Goal: Information Seeking & Learning: Learn about a topic

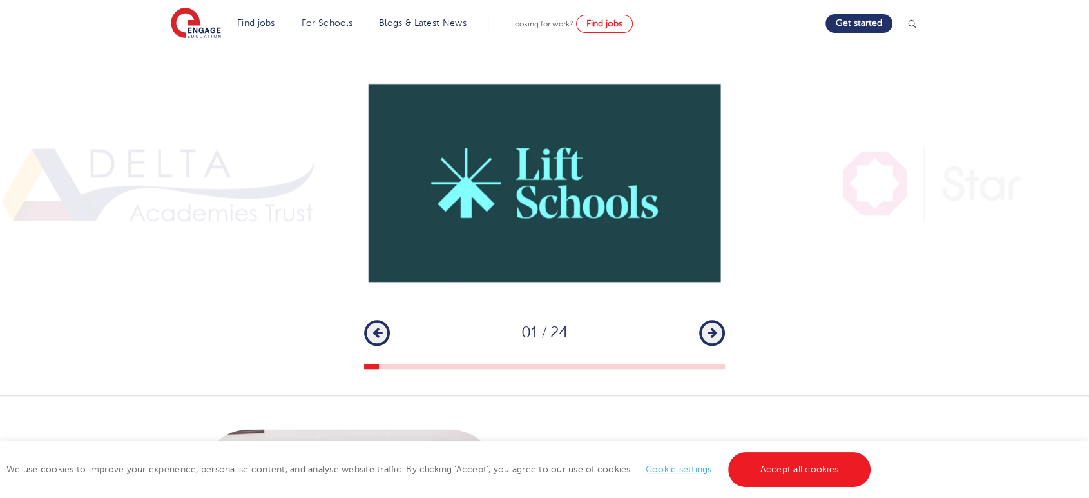
scroll to position [931, 0]
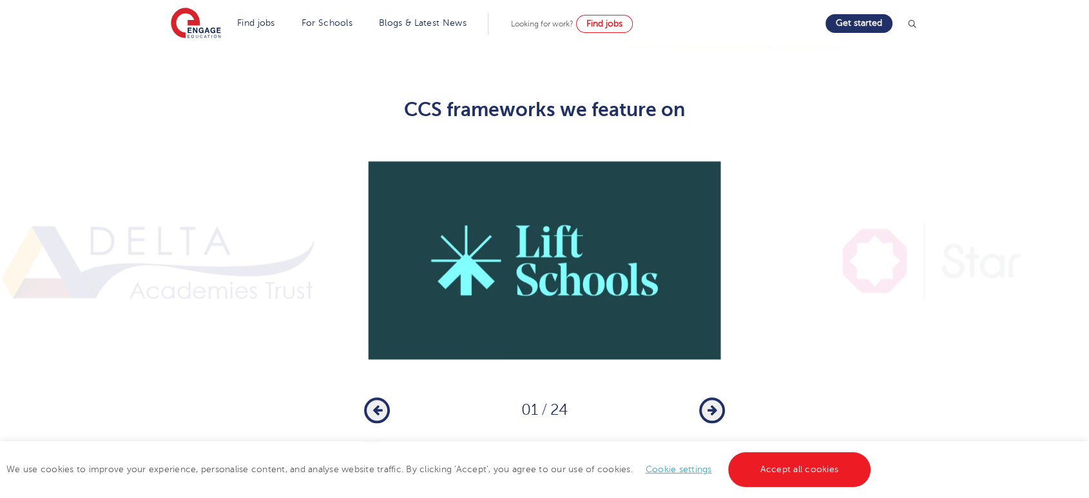
click at [722, 397] on button "Next" at bounding box center [712, 410] width 26 height 26
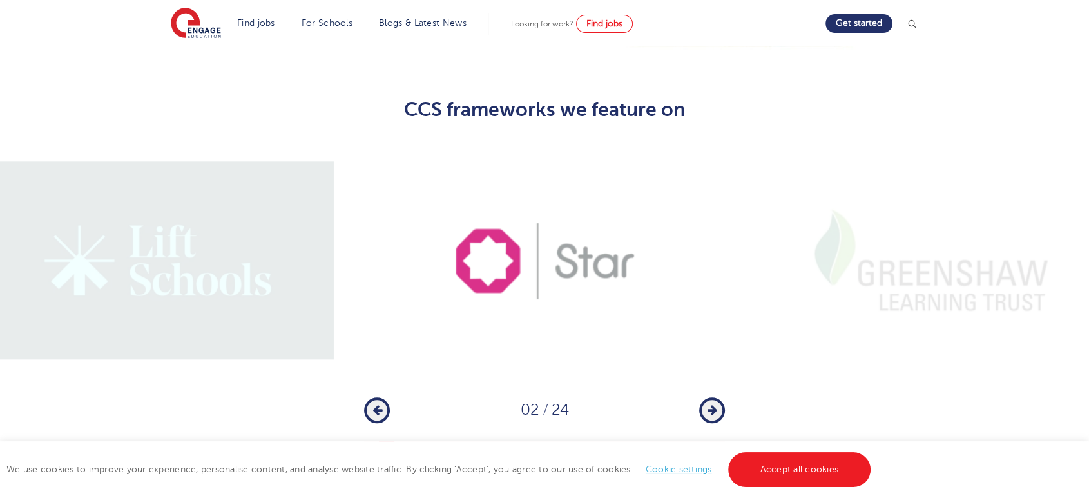
click at [722, 397] on button "Next" at bounding box center [712, 410] width 26 height 26
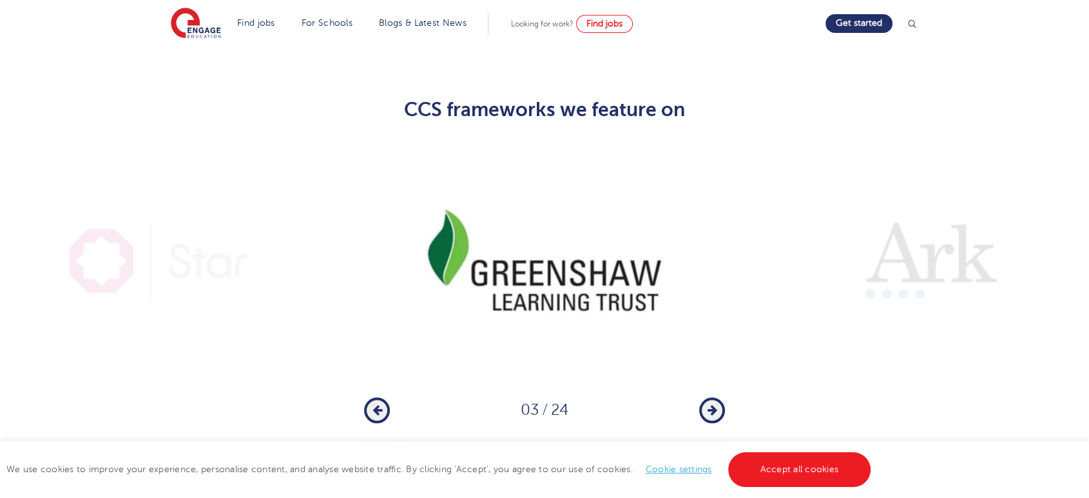
click at [722, 397] on button "Next" at bounding box center [712, 410] width 26 height 26
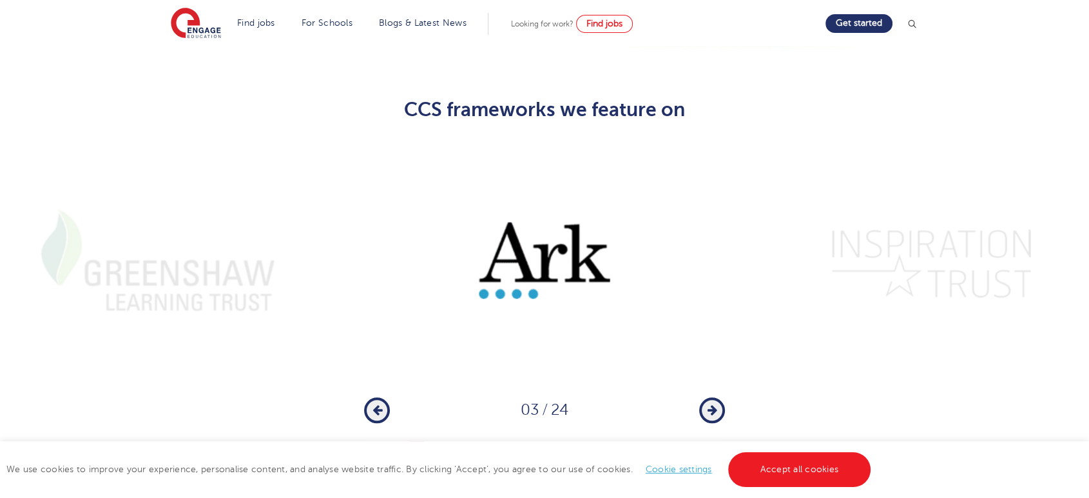
click at [722, 397] on button "Next" at bounding box center [712, 410] width 26 height 26
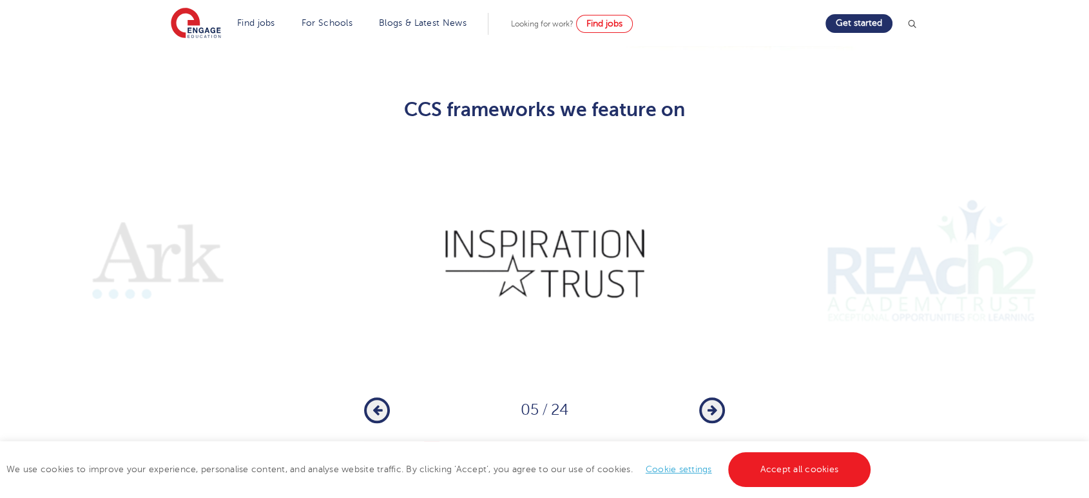
click at [722, 397] on button "Next" at bounding box center [712, 410] width 26 height 26
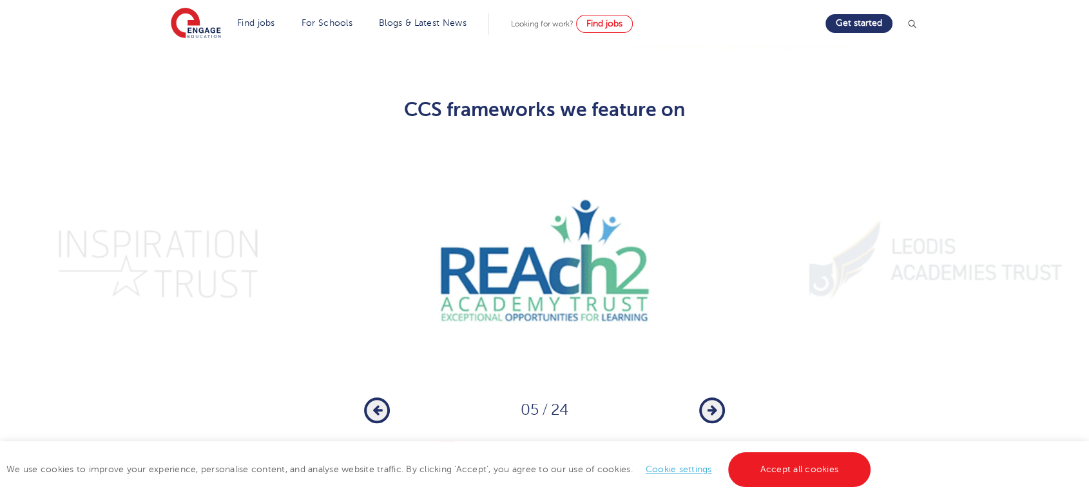
click at [722, 397] on button "Next" at bounding box center [712, 410] width 26 height 26
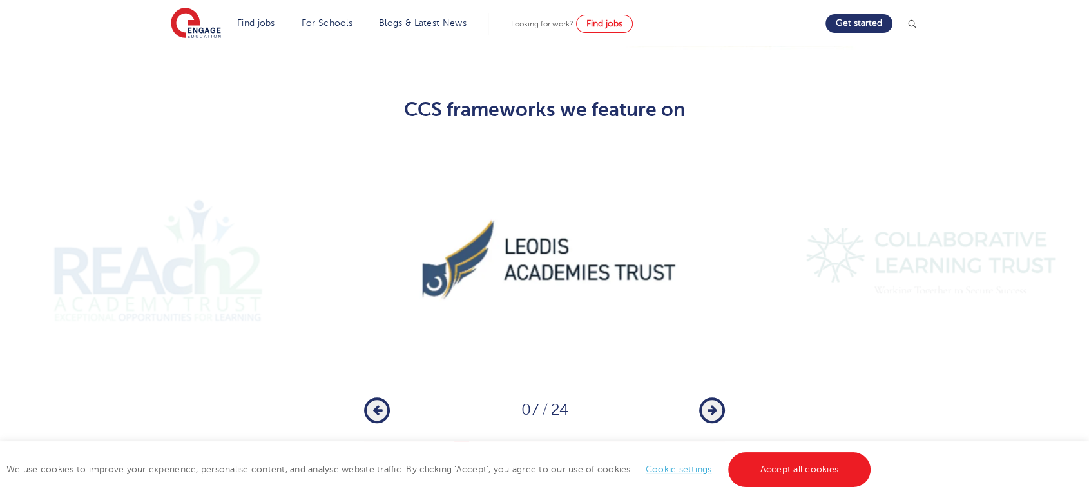
click at [722, 397] on button "Next" at bounding box center [712, 410] width 26 height 26
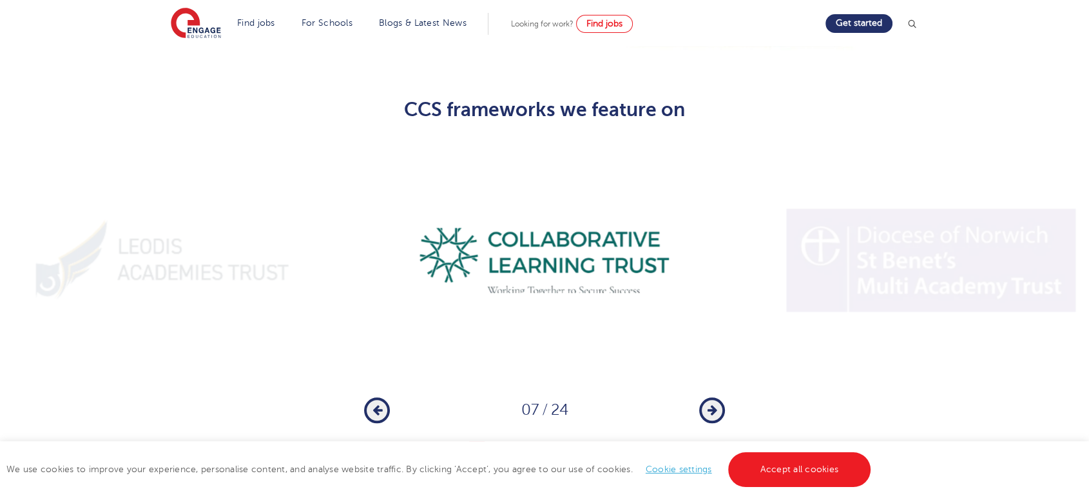
click at [722, 397] on button "Next" at bounding box center [712, 410] width 26 height 26
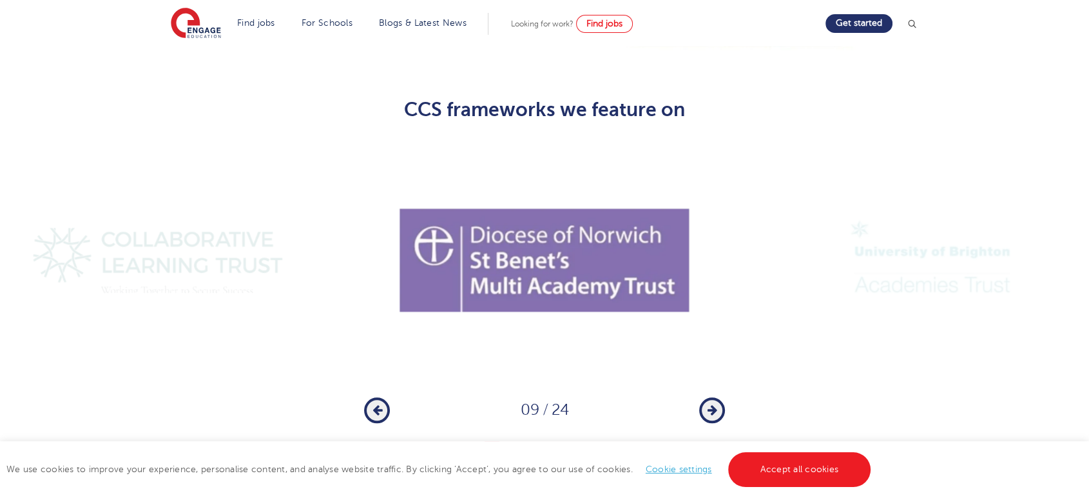
click at [722, 397] on button "Next" at bounding box center [712, 410] width 26 height 26
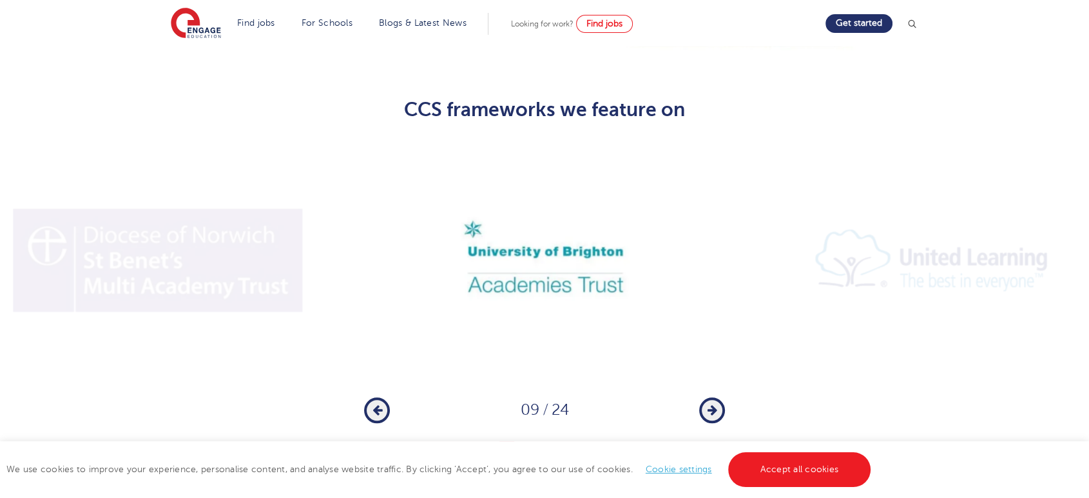
click at [722, 397] on button "Next" at bounding box center [712, 410] width 26 height 26
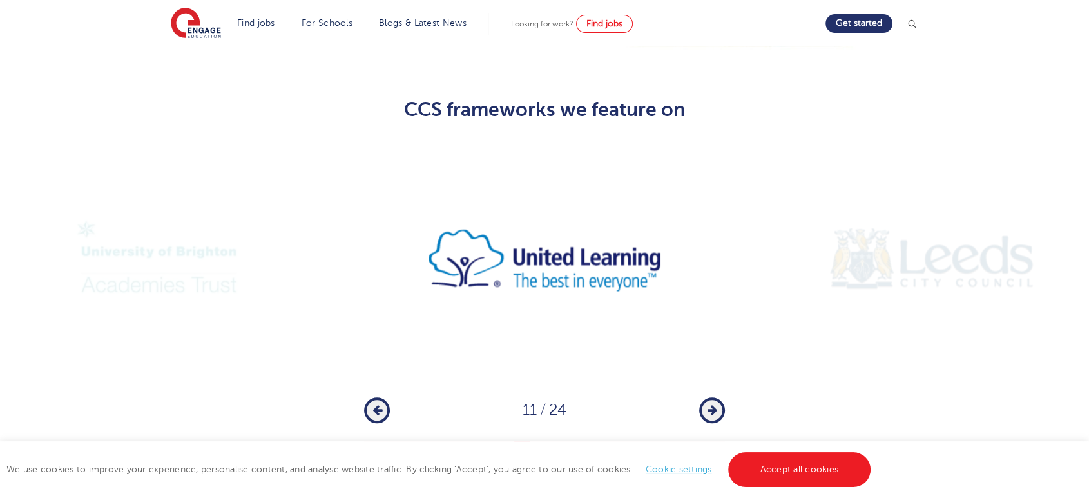
click at [722, 397] on button "Next" at bounding box center [712, 410] width 26 height 26
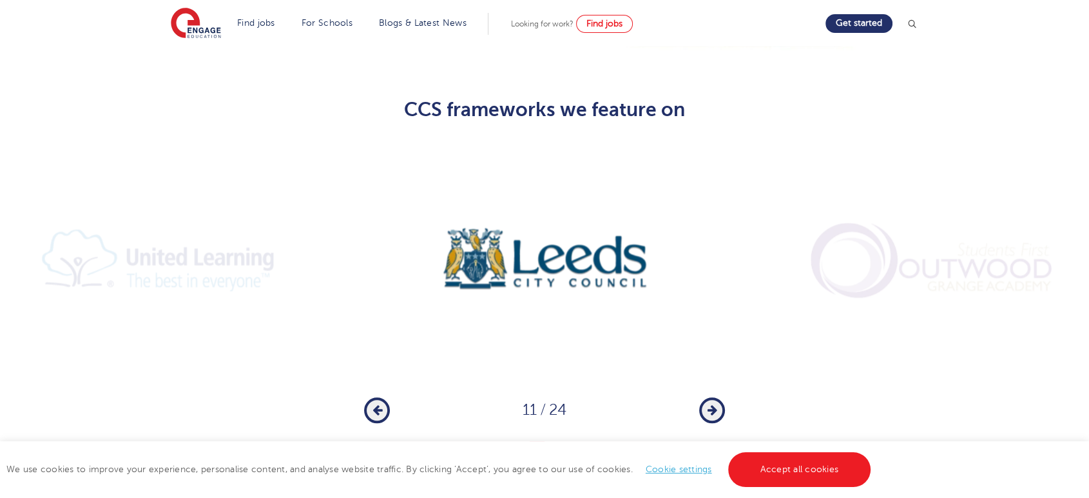
click at [722, 397] on button "Next" at bounding box center [712, 410] width 26 height 26
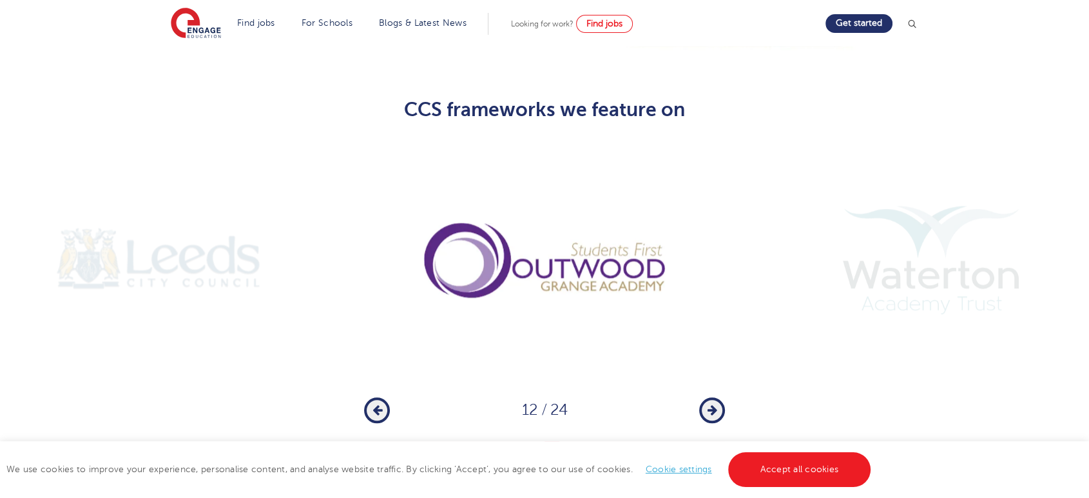
click at [722, 397] on button "Next" at bounding box center [712, 410] width 26 height 26
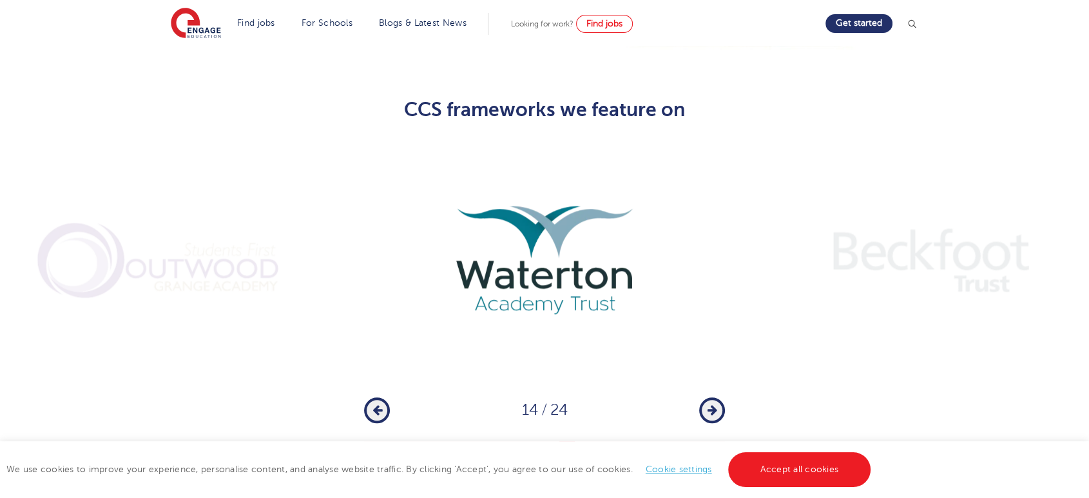
click at [722, 397] on button "Next" at bounding box center [712, 410] width 26 height 26
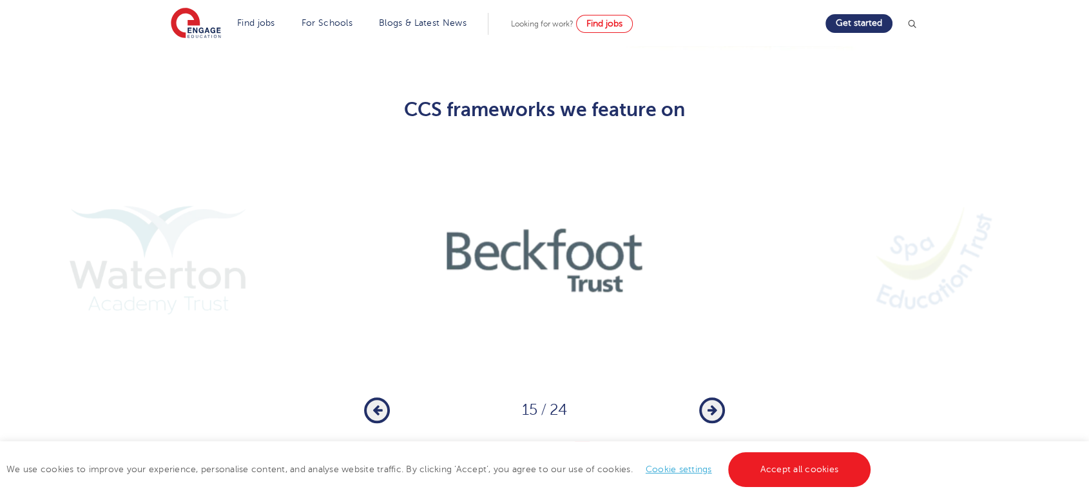
click at [722, 397] on button "Next" at bounding box center [712, 410] width 26 height 26
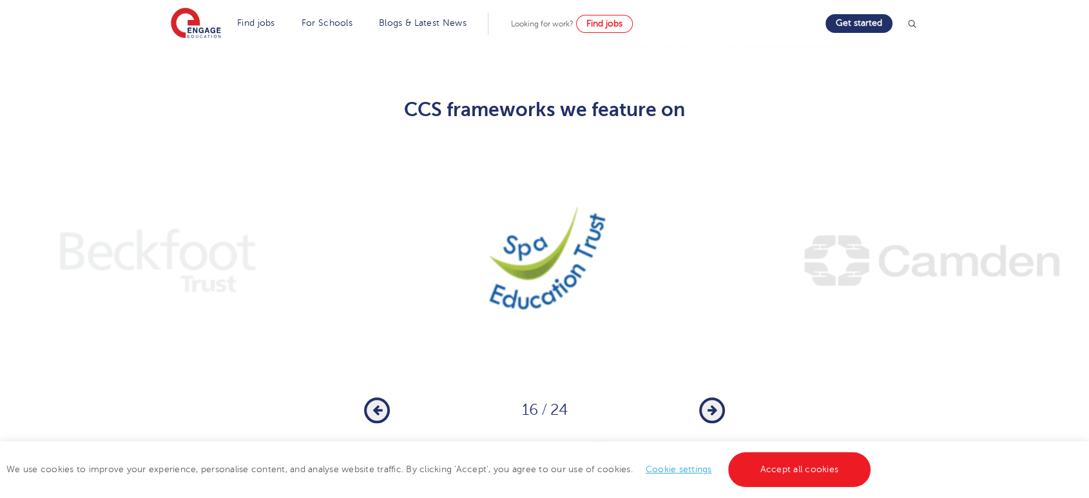
click at [722, 397] on button "Next" at bounding box center [712, 410] width 26 height 26
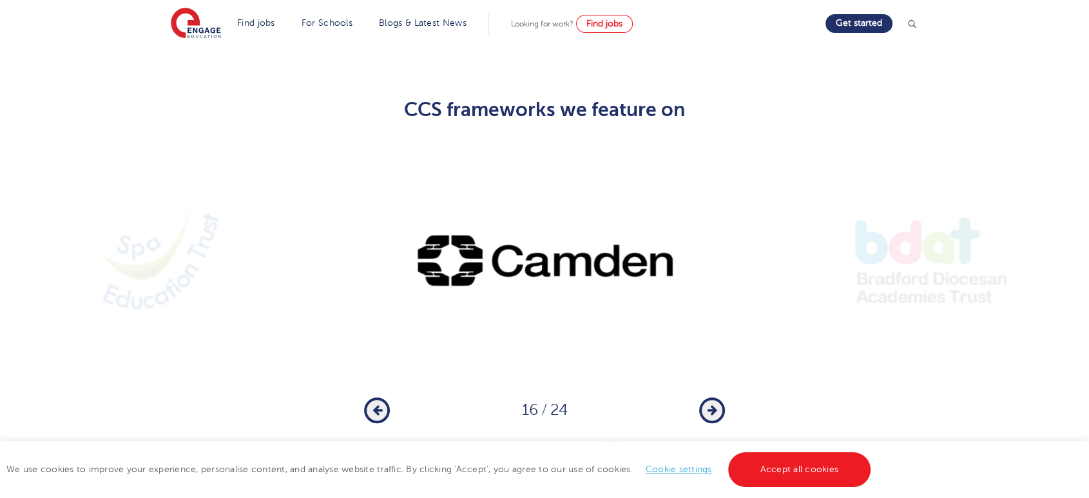
click at [722, 397] on button "Next" at bounding box center [712, 410] width 26 height 26
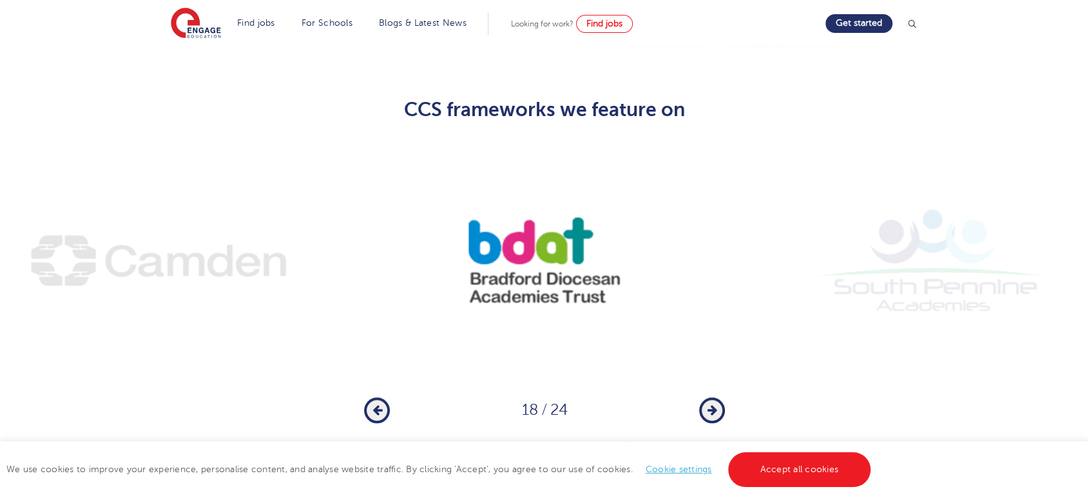
click at [722, 397] on button "Next" at bounding box center [712, 410] width 26 height 26
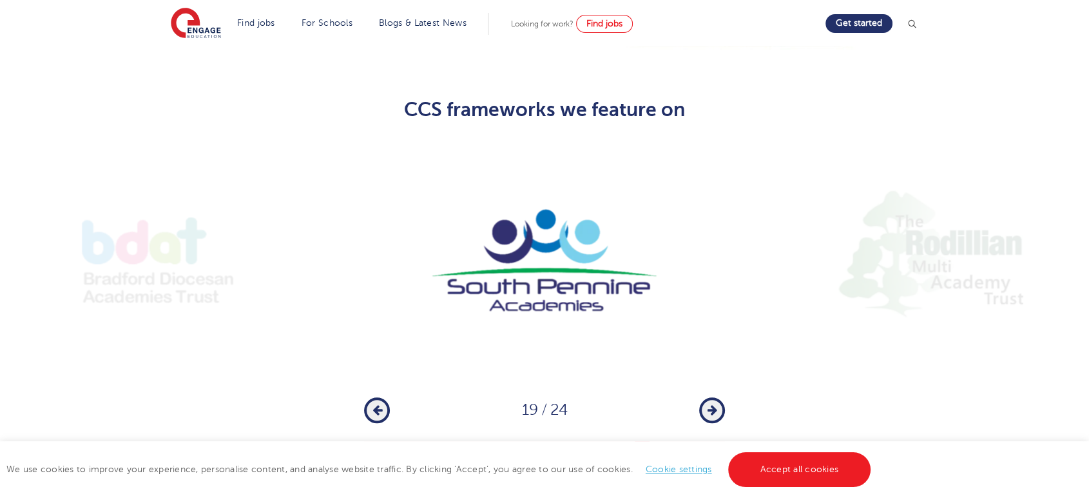
click at [722, 397] on button "Next" at bounding box center [712, 410] width 26 height 26
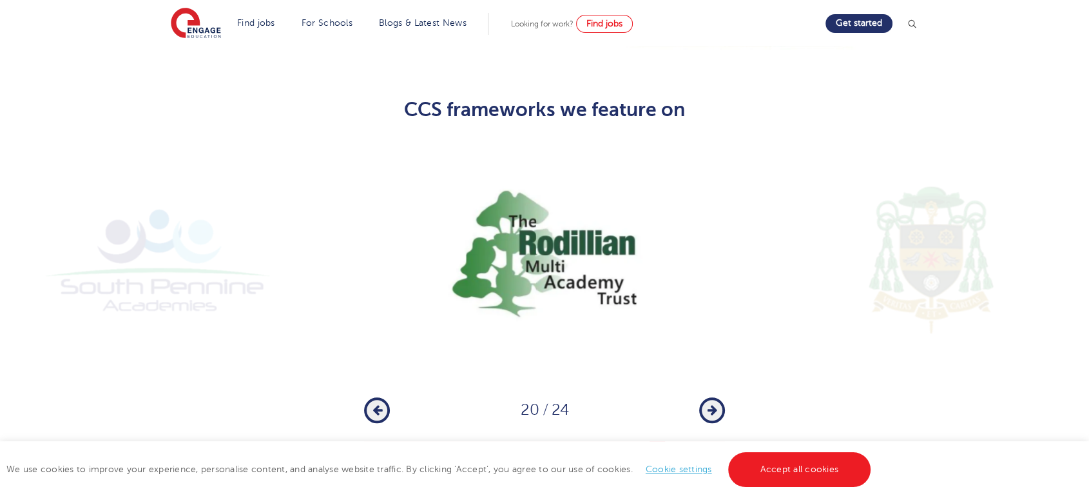
click at [722, 397] on button "Next" at bounding box center [712, 410] width 26 height 26
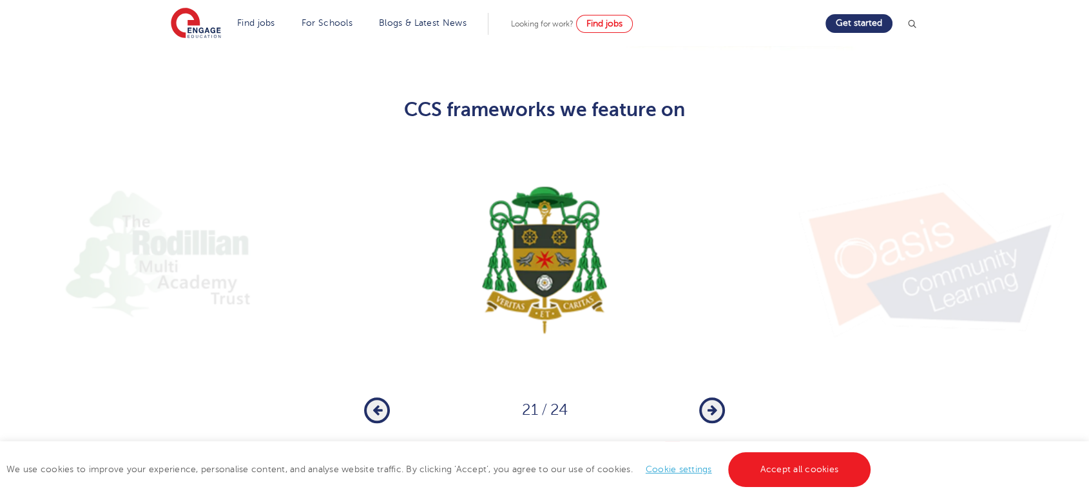
click at [722, 397] on button "Next" at bounding box center [712, 410] width 26 height 26
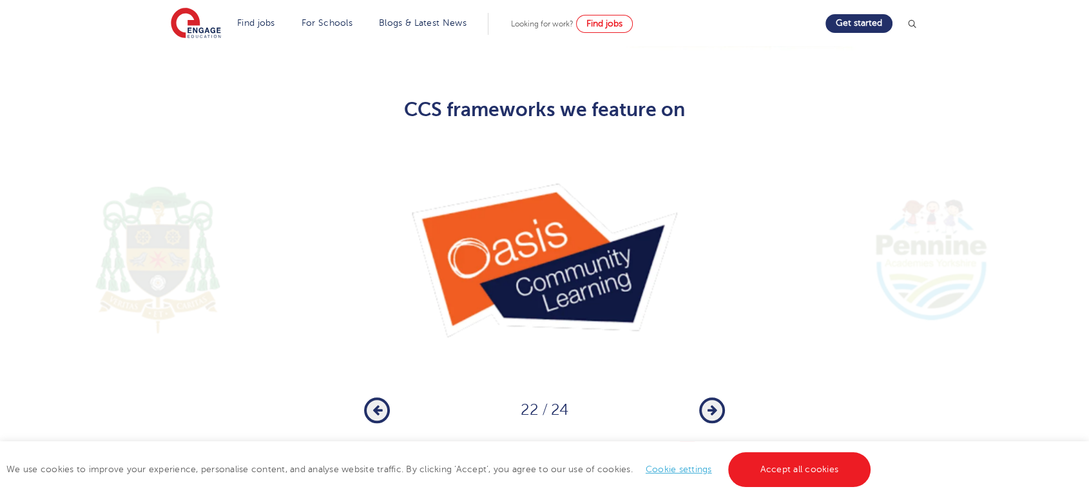
click at [722, 397] on button "Next" at bounding box center [712, 410] width 26 height 26
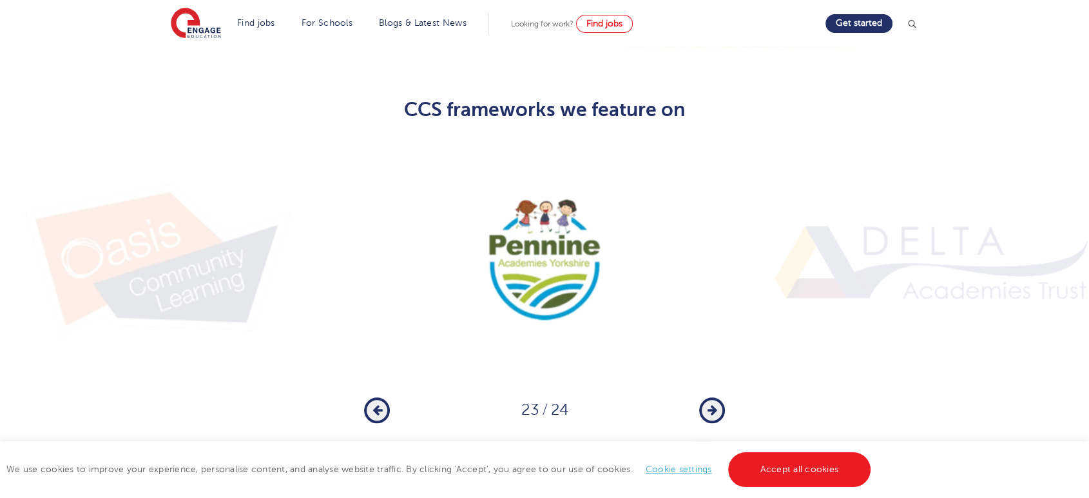
click at [722, 397] on button "Next" at bounding box center [712, 410] width 26 height 26
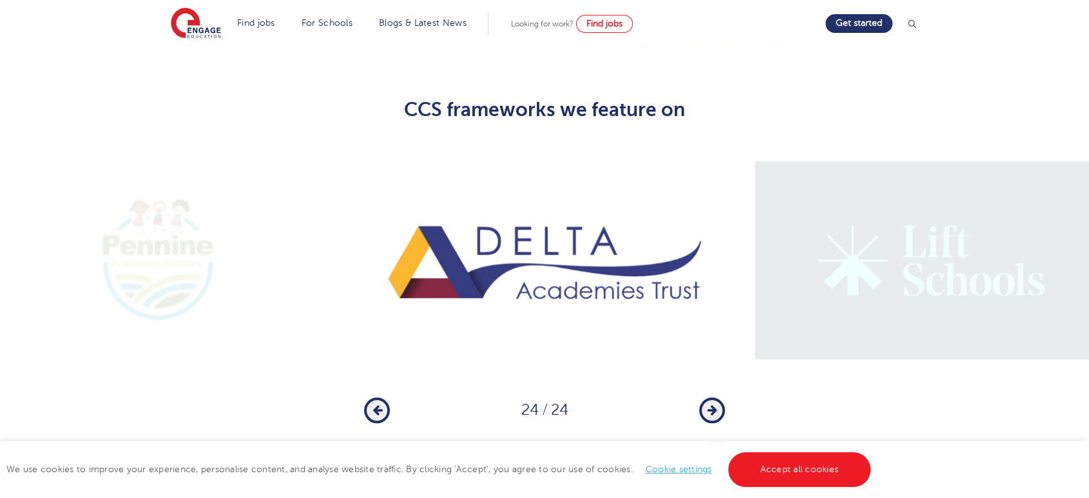
click at [722, 397] on button "Next" at bounding box center [712, 410] width 26 height 26
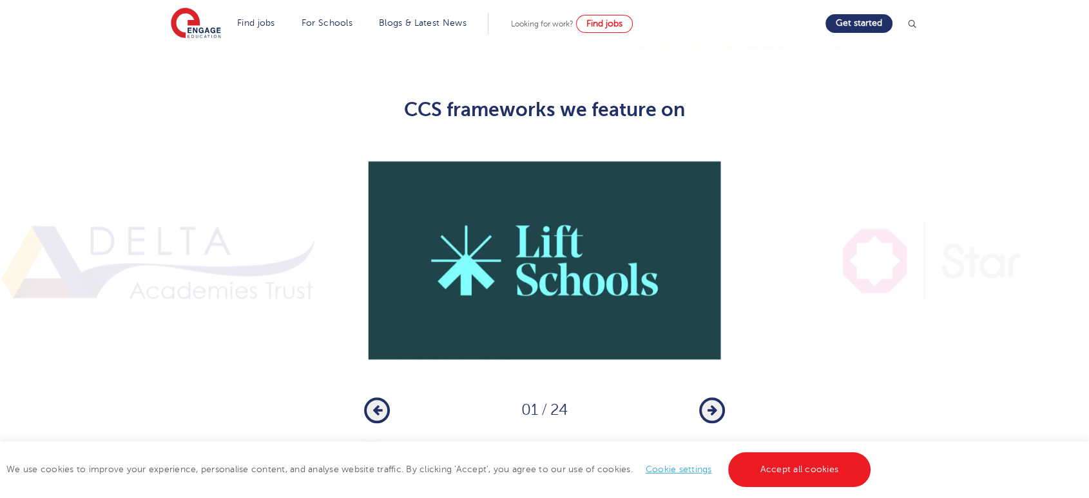
click at [722, 397] on button "Next" at bounding box center [712, 410] width 26 height 26
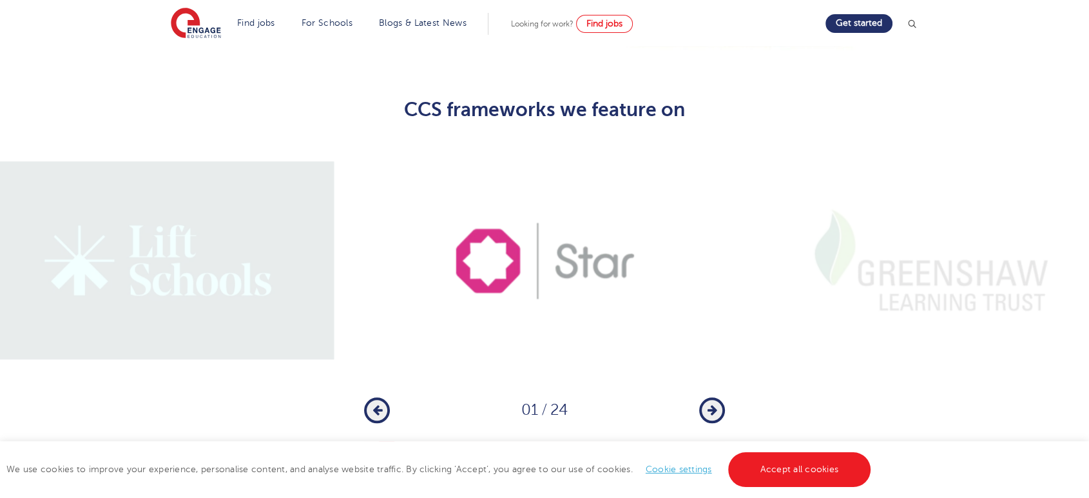
click at [722, 397] on button "Next" at bounding box center [712, 410] width 26 height 26
click at [257, 278] on img at bounding box center [157, 260] width 361 height 240
click at [376, 404] on icon "button" at bounding box center [378, 410] width 10 height 12
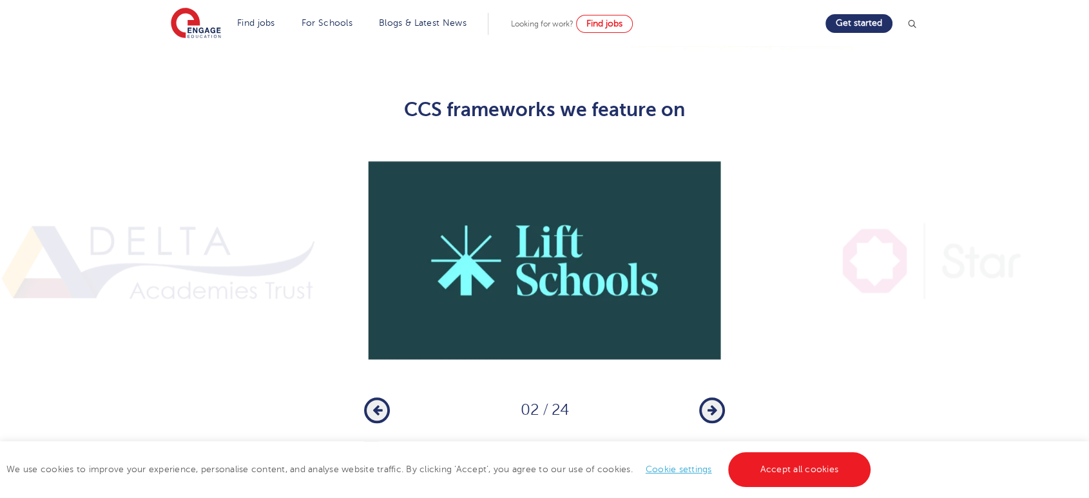
click at [543, 201] on img at bounding box center [544, 260] width 361 height 240
click at [558, 201] on img at bounding box center [544, 260] width 361 height 240
click at [661, 335] on img at bounding box center [544, 260] width 361 height 240
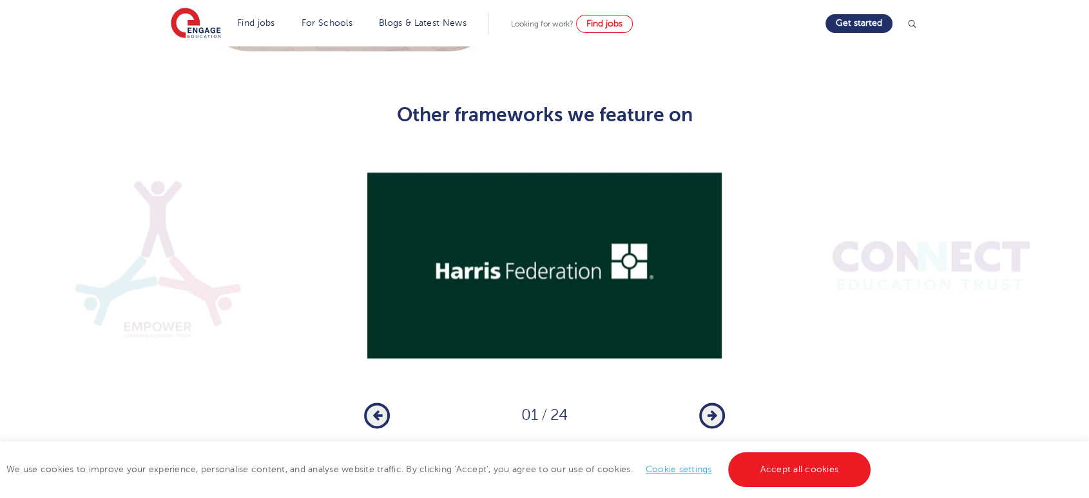
scroll to position [1719, 0]
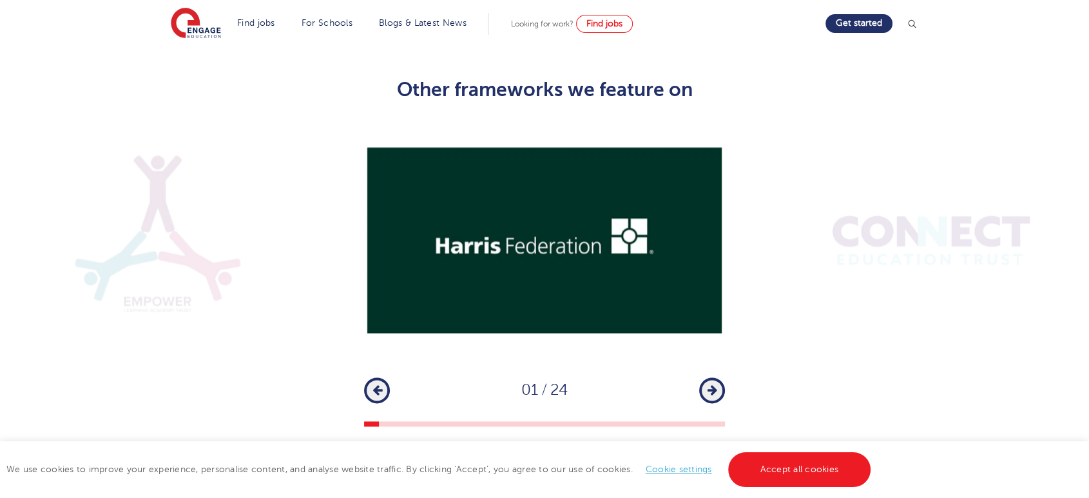
click at [708, 384] on icon "button" at bounding box center [713, 390] width 10 height 12
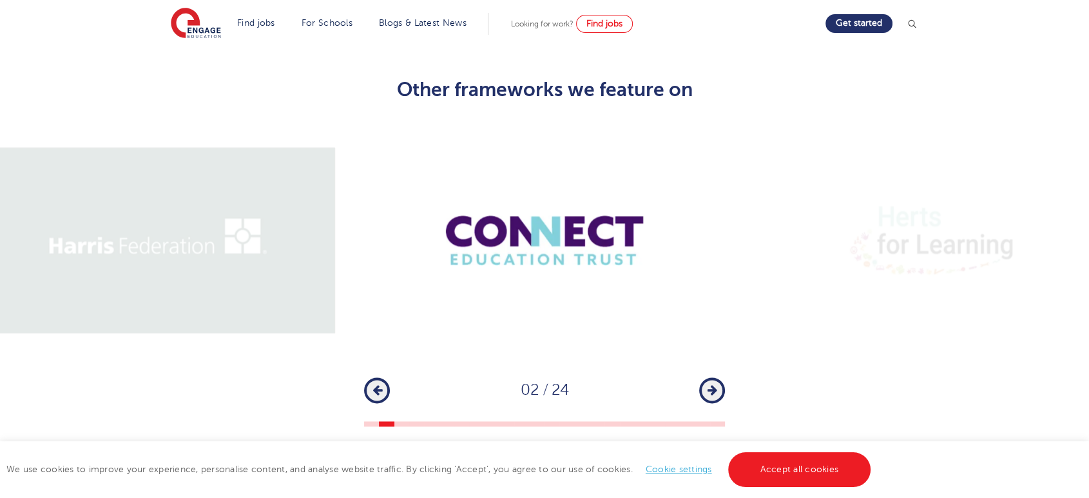
click at [708, 384] on icon "button" at bounding box center [713, 390] width 10 height 12
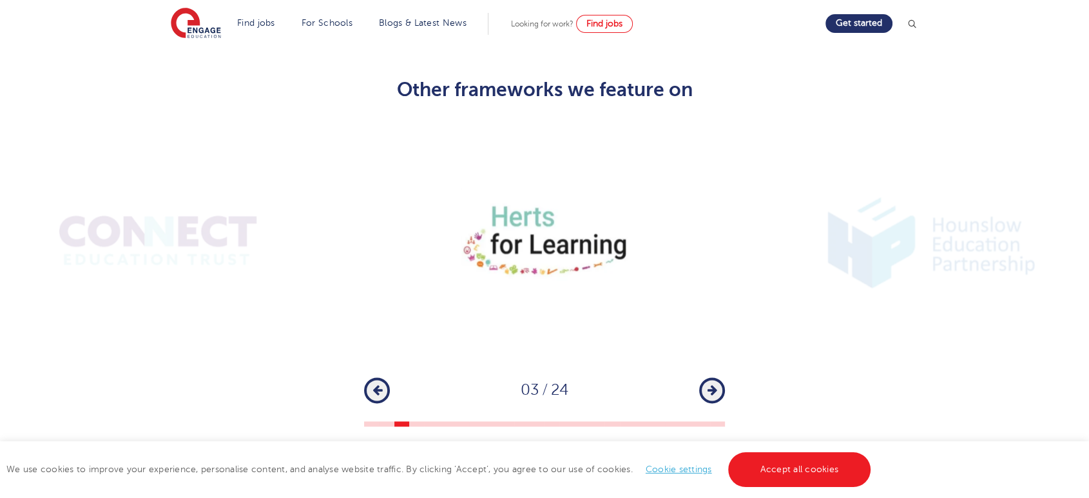
click at [708, 384] on icon "button" at bounding box center [713, 390] width 10 height 12
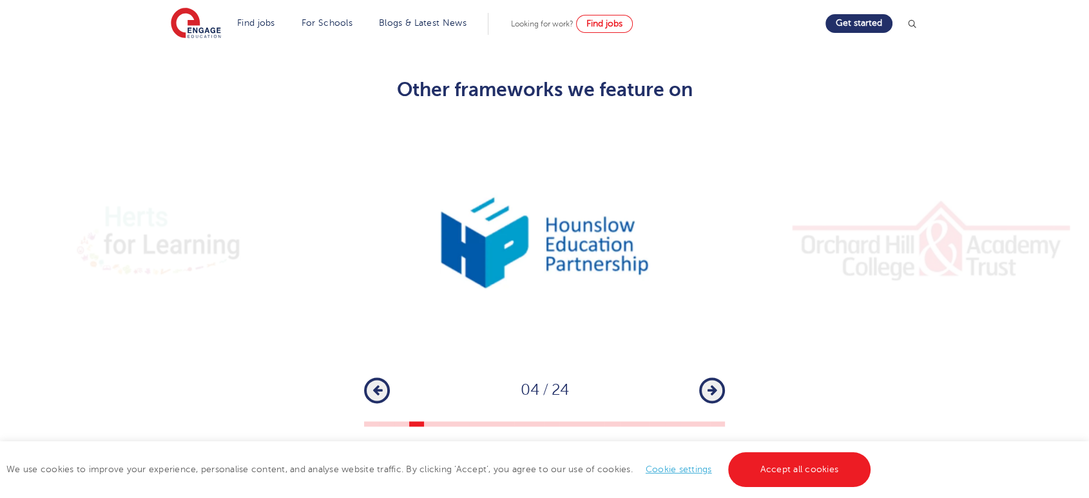
click at [708, 384] on icon "button" at bounding box center [713, 390] width 10 height 12
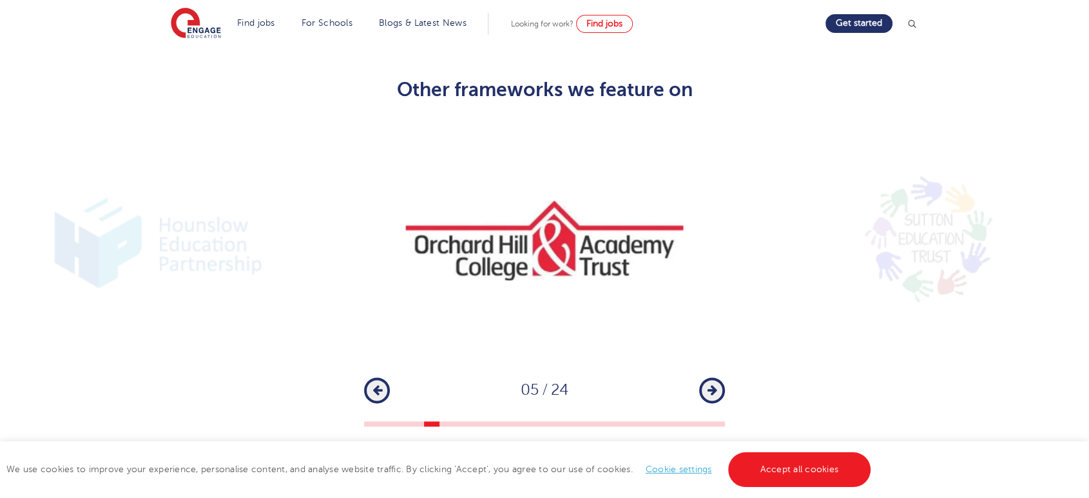
click at [708, 384] on icon "button" at bounding box center [713, 390] width 10 height 12
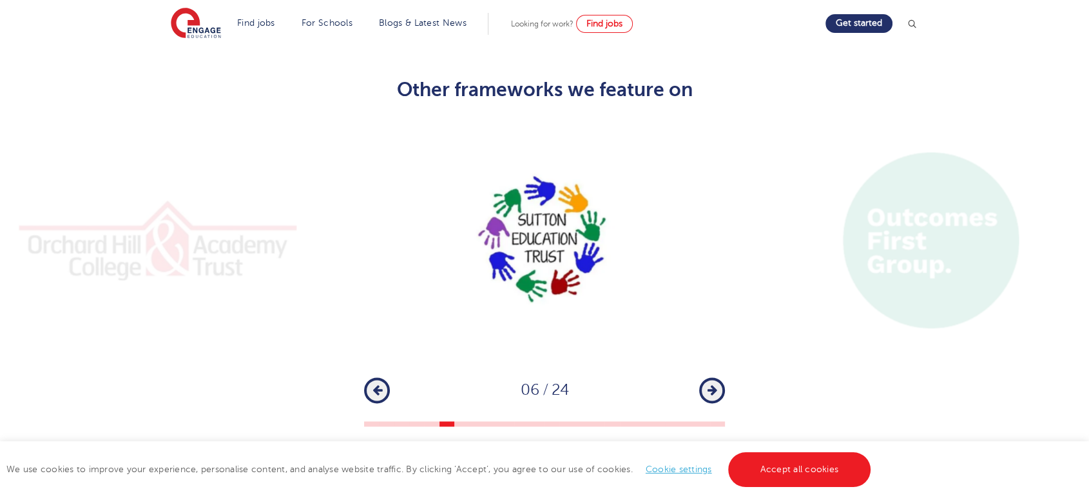
click at [708, 384] on icon "button" at bounding box center [713, 390] width 10 height 12
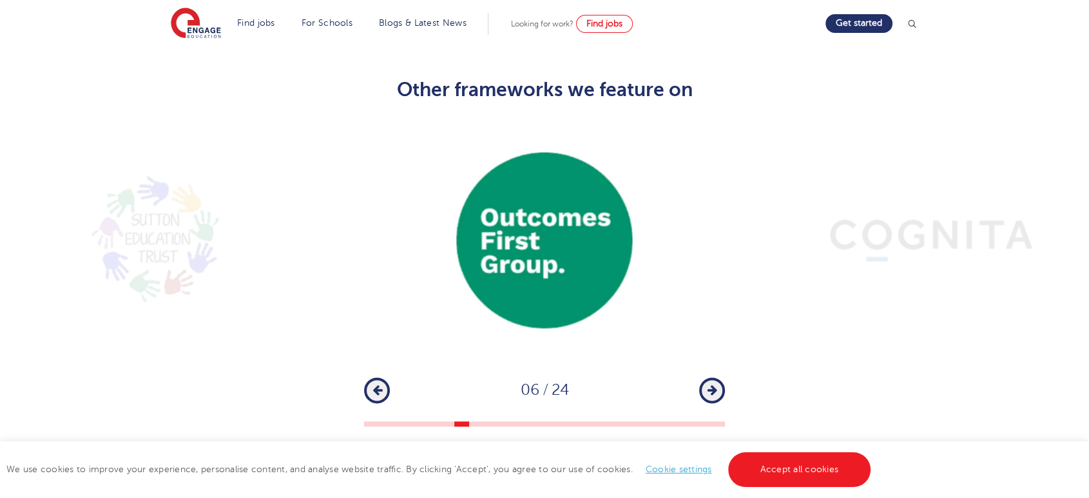
click at [708, 384] on icon "button" at bounding box center [713, 390] width 10 height 12
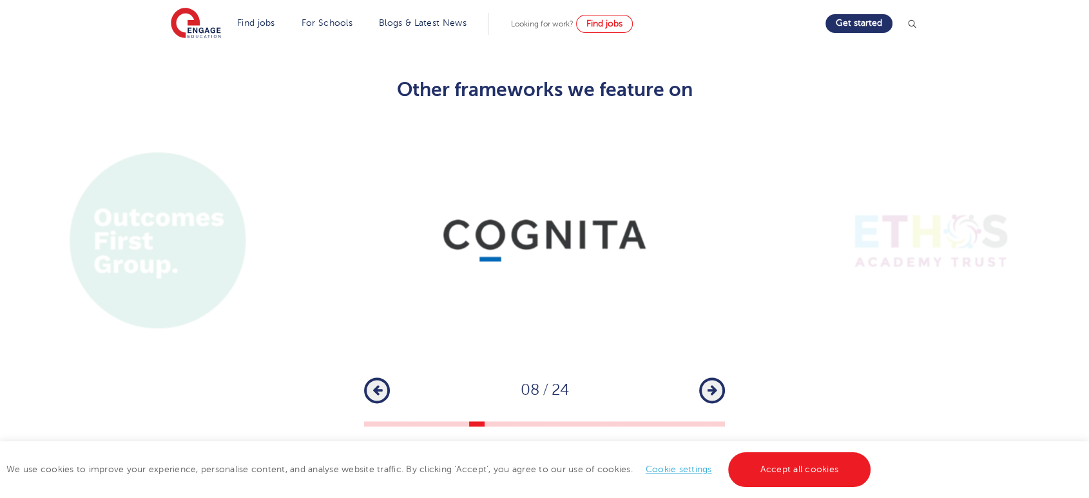
click at [708, 384] on icon "button" at bounding box center [713, 390] width 10 height 12
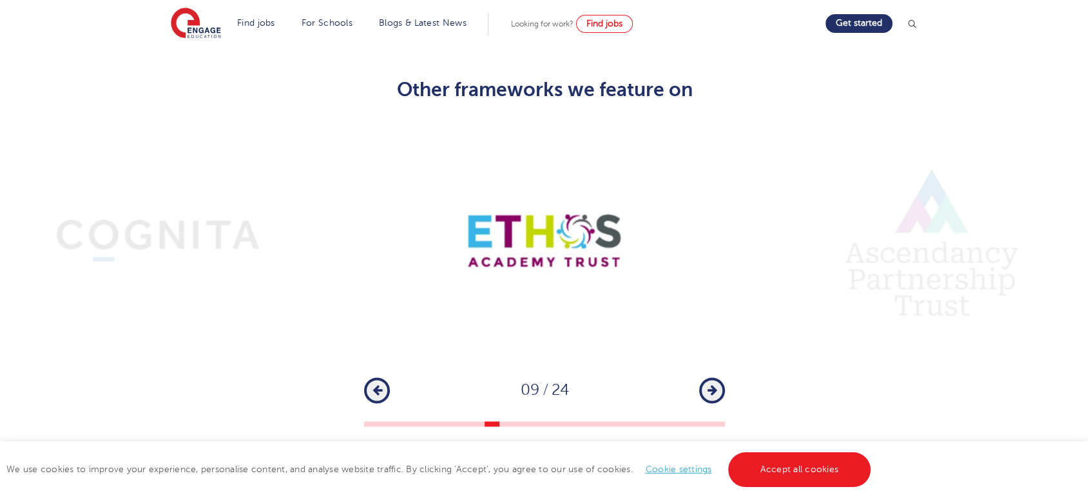
click at [708, 384] on icon "button" at bounding box center [713, 390] width 10 height 12
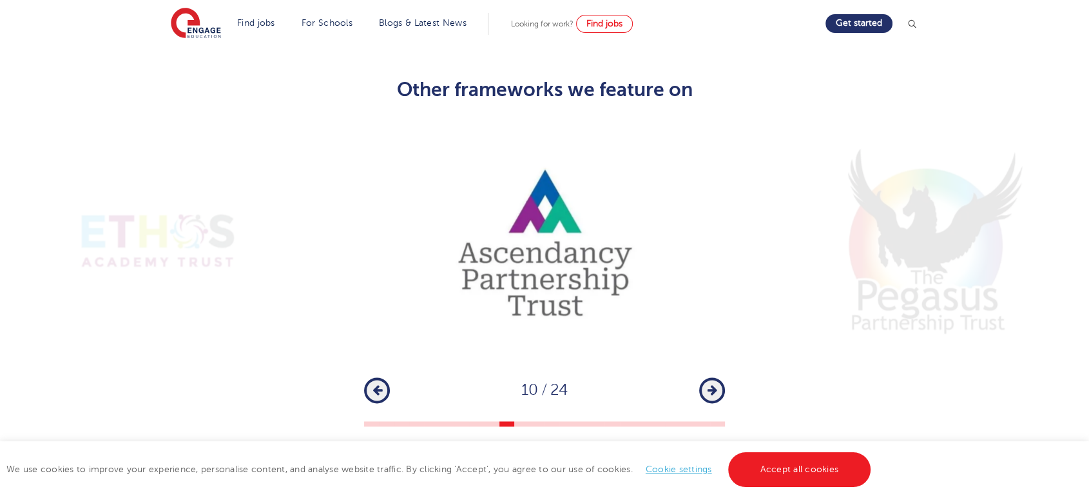
click at [381, 377] on button "Previous" at bounding box center [377, 390] width 26 height 26
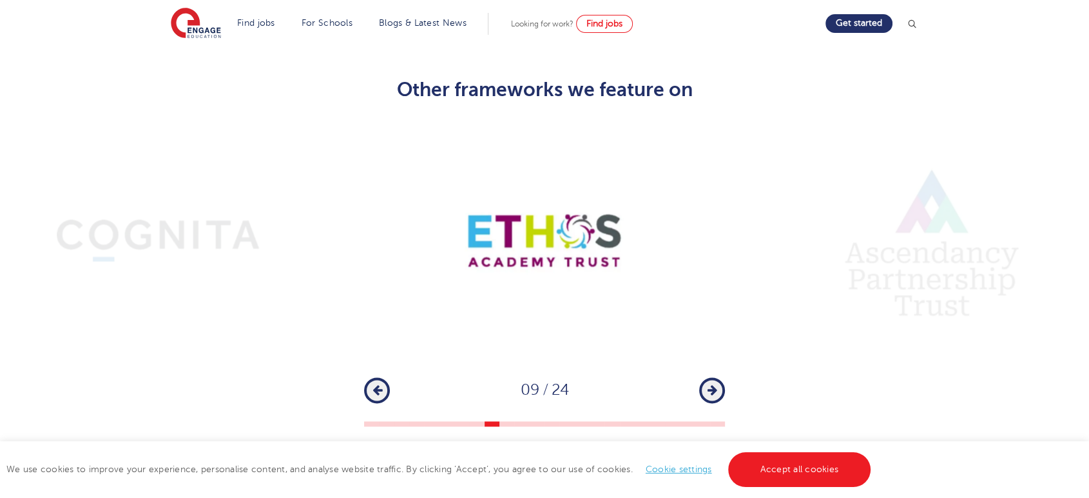
click at [717, 377] on button "Next" at bounding box center [712, 390] width 26 height 26
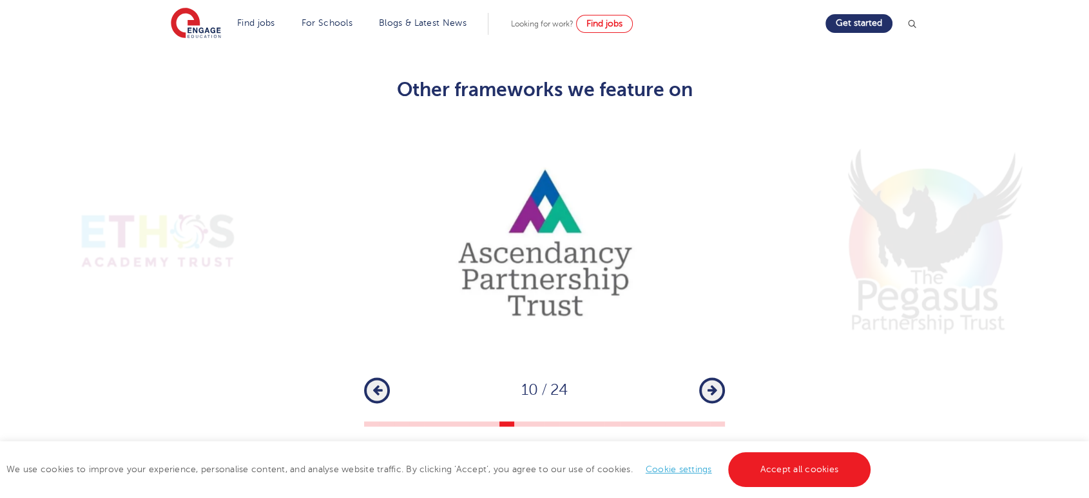
click at [717, 377] on button "Next" at bounding box center [712, 390] width 26 height 26
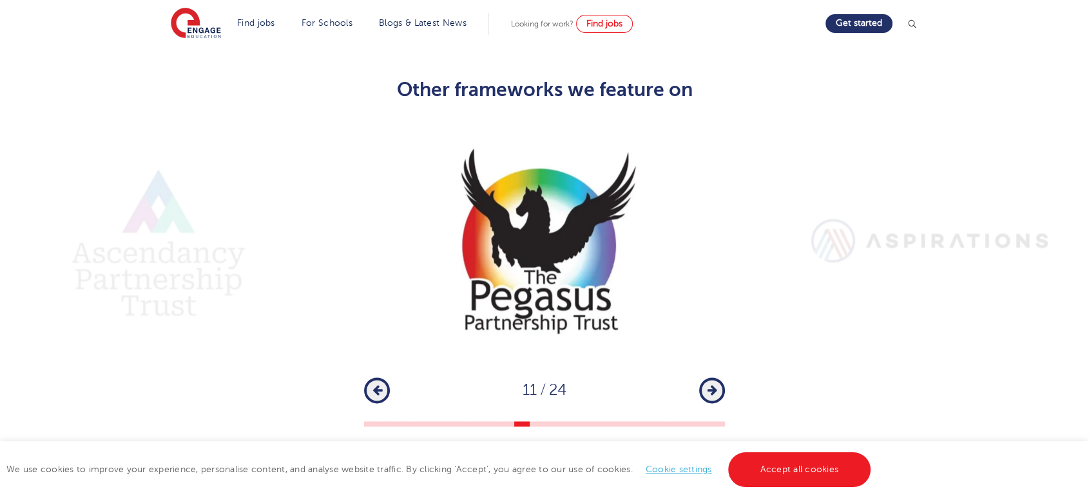
click at [717, 377] on button "Next" at bounding box center [712, 390] width 26 height 26
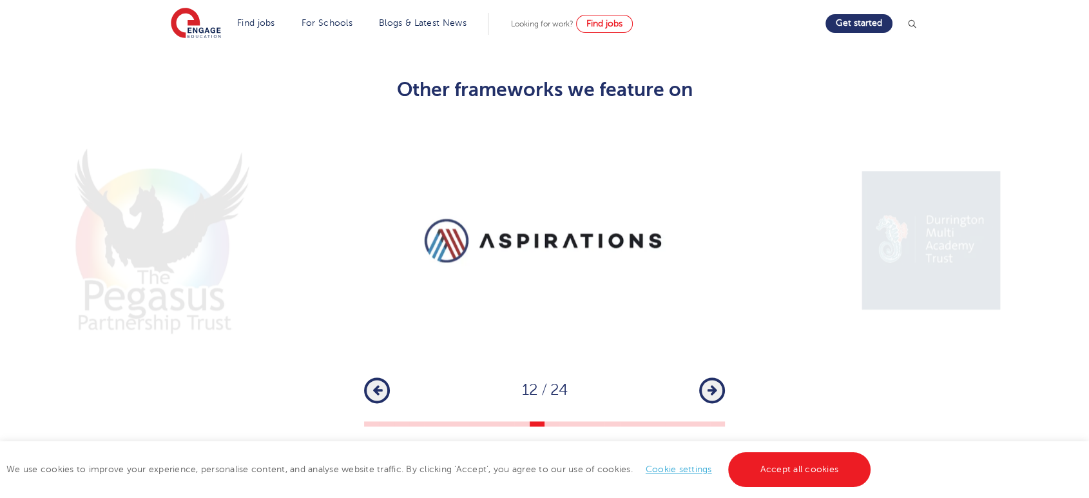
click at [717, 377] on button "Next" at bounding box center [712, 390] width 26 height 26
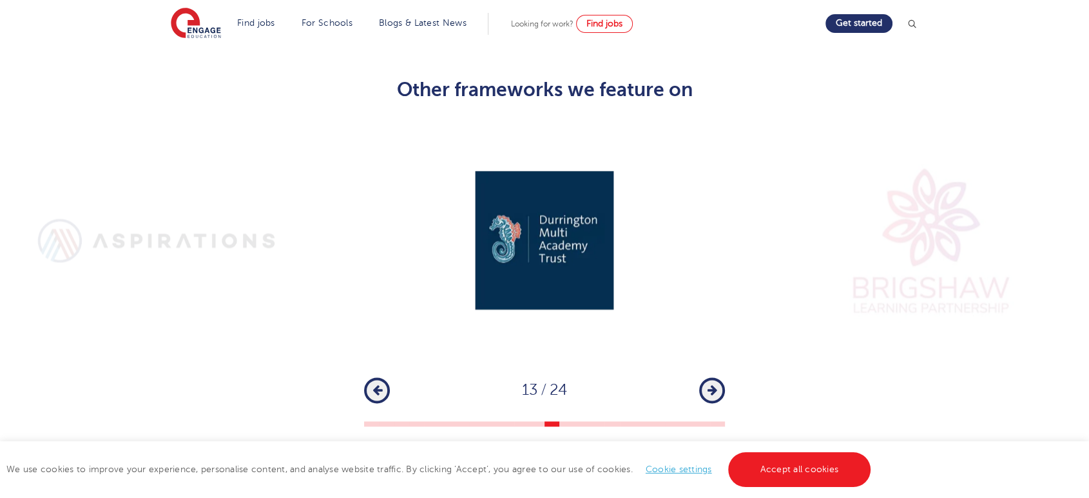
click at [717, 377] on button "Next" at bounding box center [712, 390] width 26 height 26
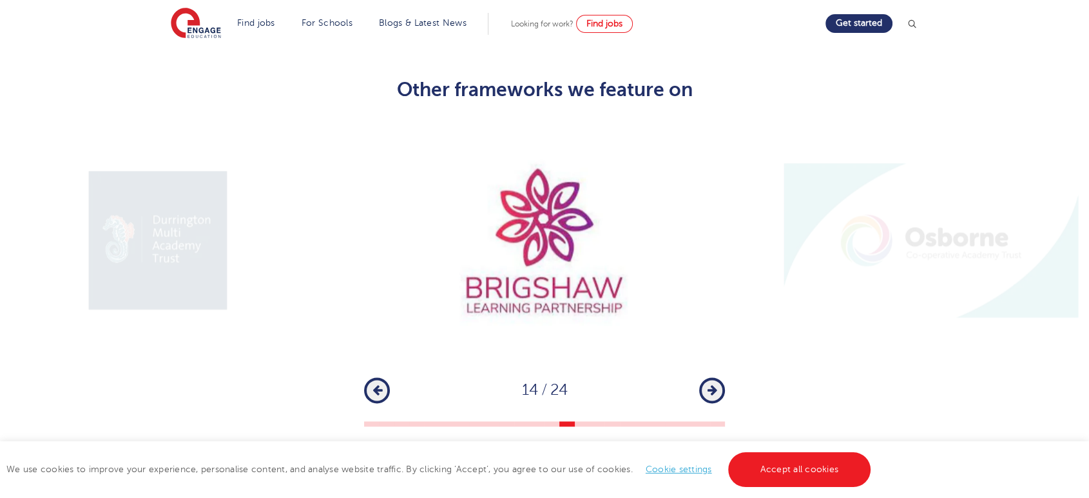
click at [717, 377] on button "Next" at bounding box center [712, 390] width 26 height 26
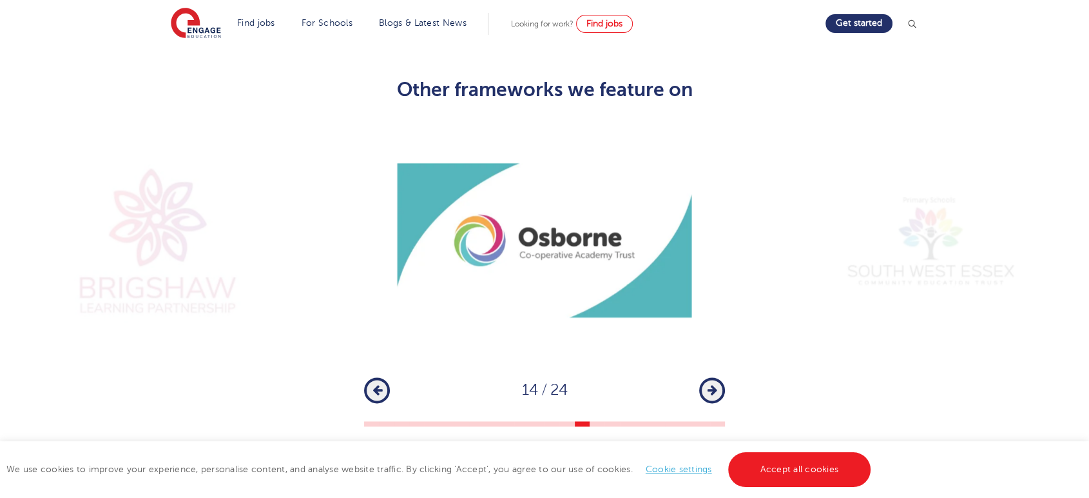
click at [717, 377] on button "Next" at bounding box center [712, 390] width 26 height 26
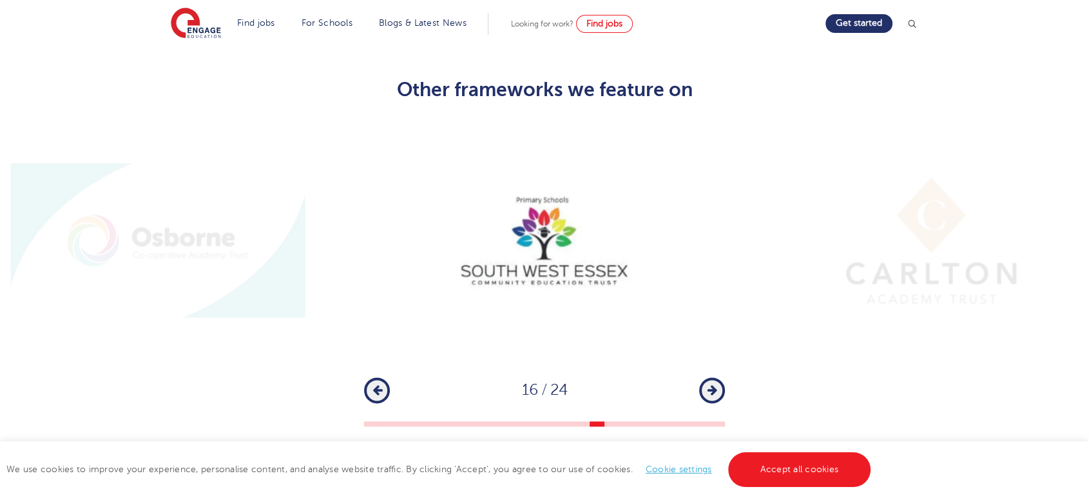
click at [717, 377] on button "Next" at bounding box center [712, 390] width 26 height 26
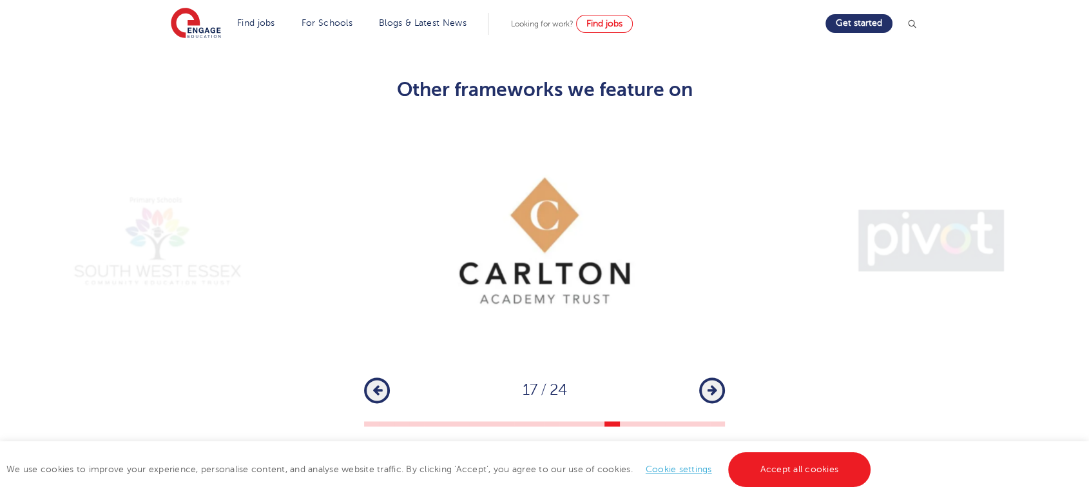
click at [717, 377] on button "Next" at bounding box center [712, 390] width 26 height 26
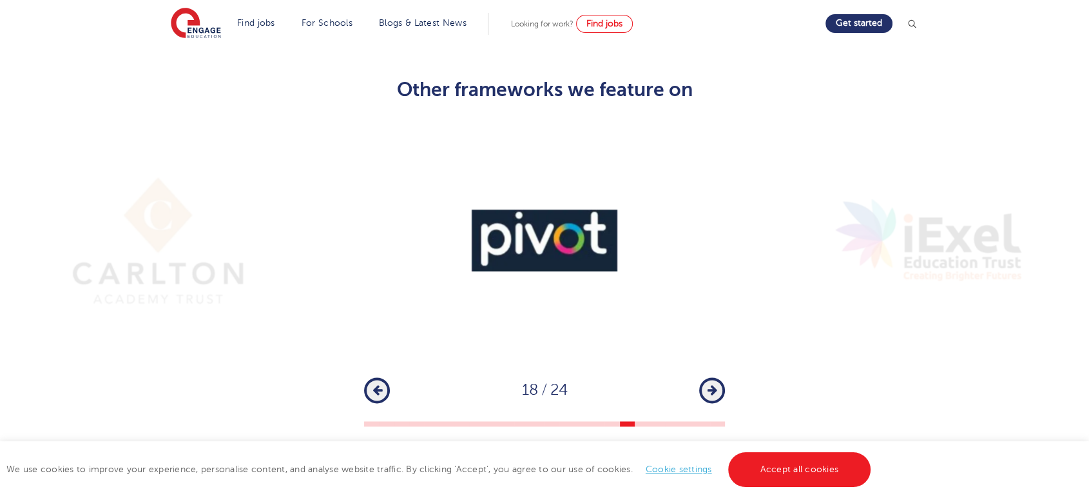
click at [717, 377] on button "Next" at bounding box center [712, 390] width 26 height 26
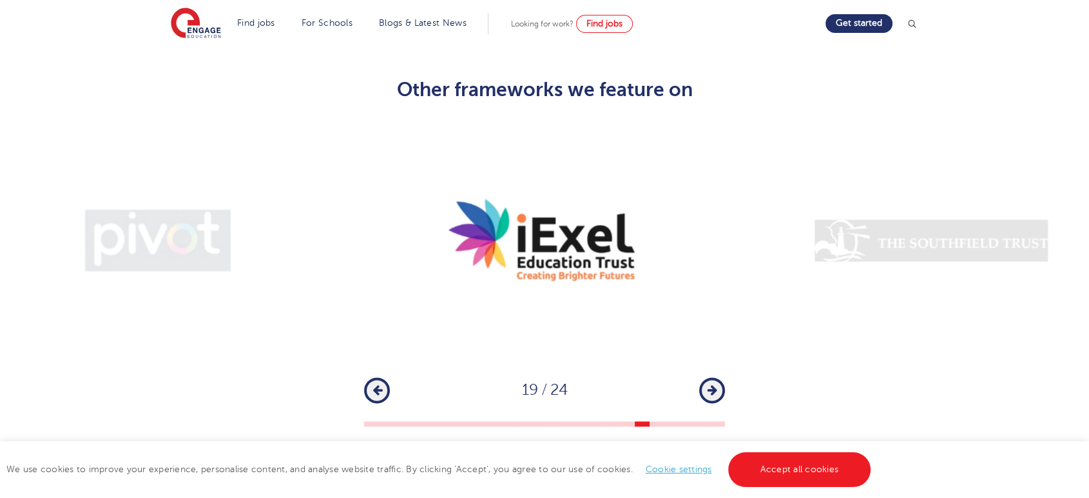
click at [717, 377] on button "Next" at bounding box center [712, 390] width 26 height 26
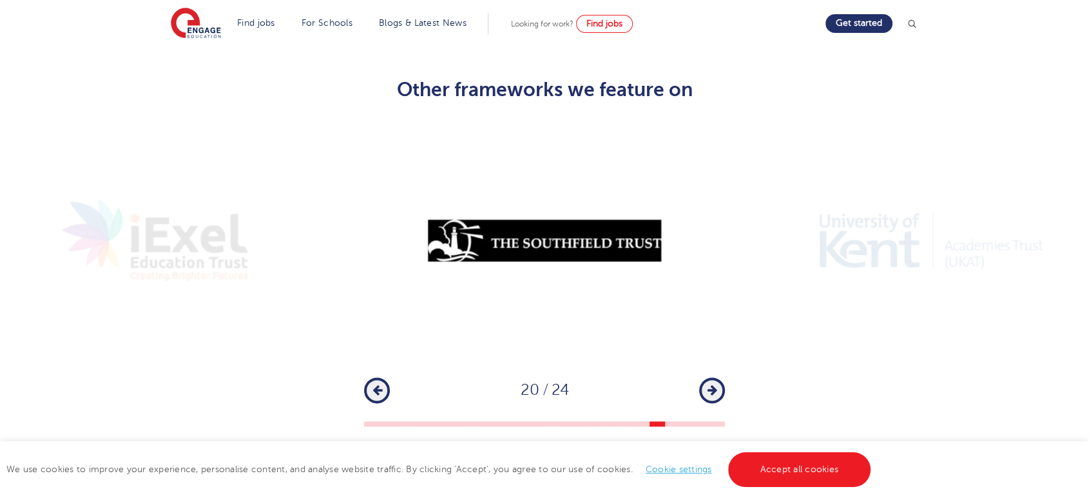
click at [717, 377] on button "Next" at bounding box center [712, 390] width 26 height 26
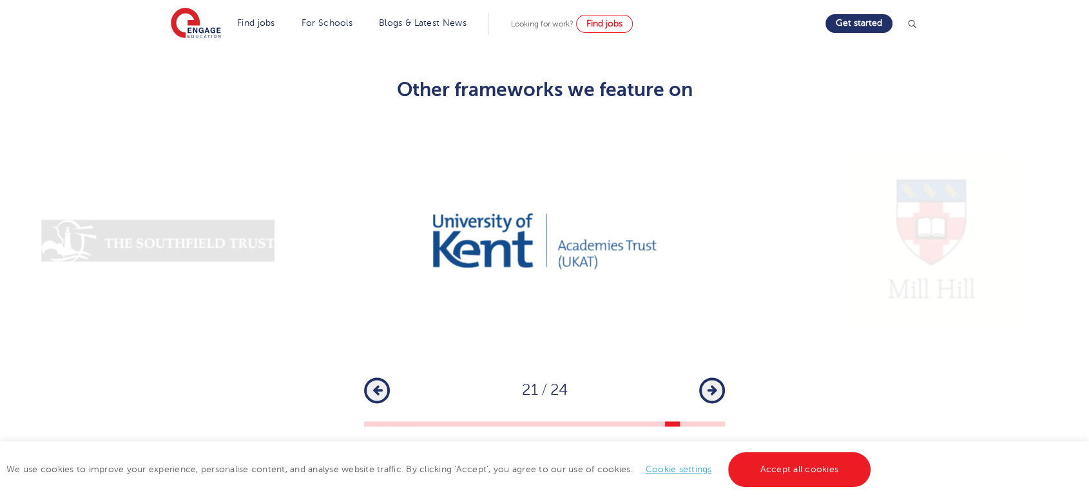
click at [717, 377] on button "Next" at bounding box center [712, 390] width 26 height 26
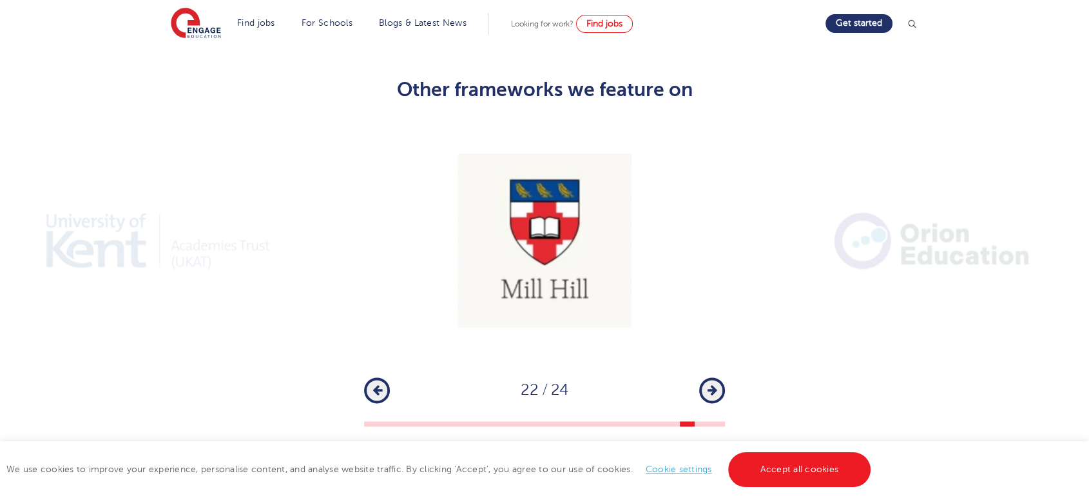
click at [717, 377] on button "Next" at bounding box center [712, 390] width 26 height 26
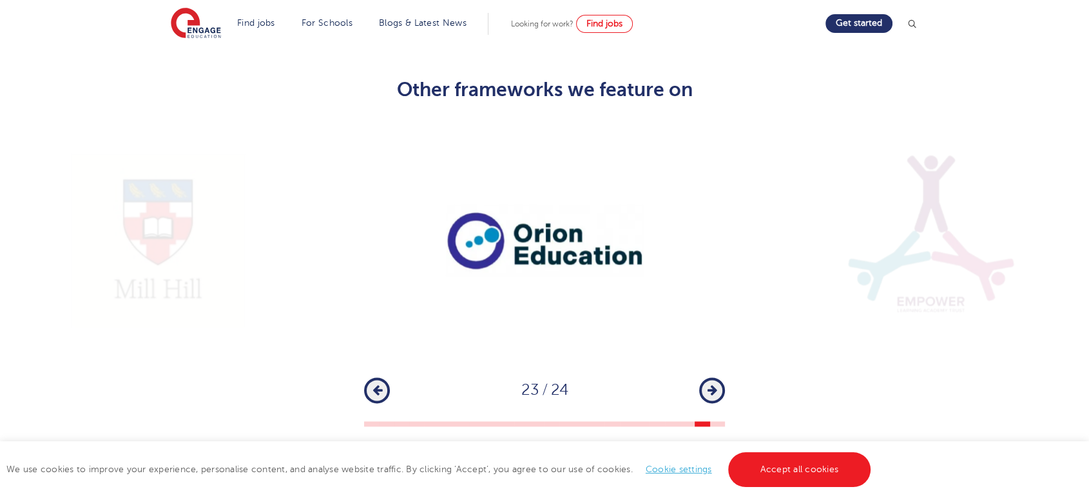
click at [717, 377] on button "Next" at bounding box center [712, 390] width 26 height 26
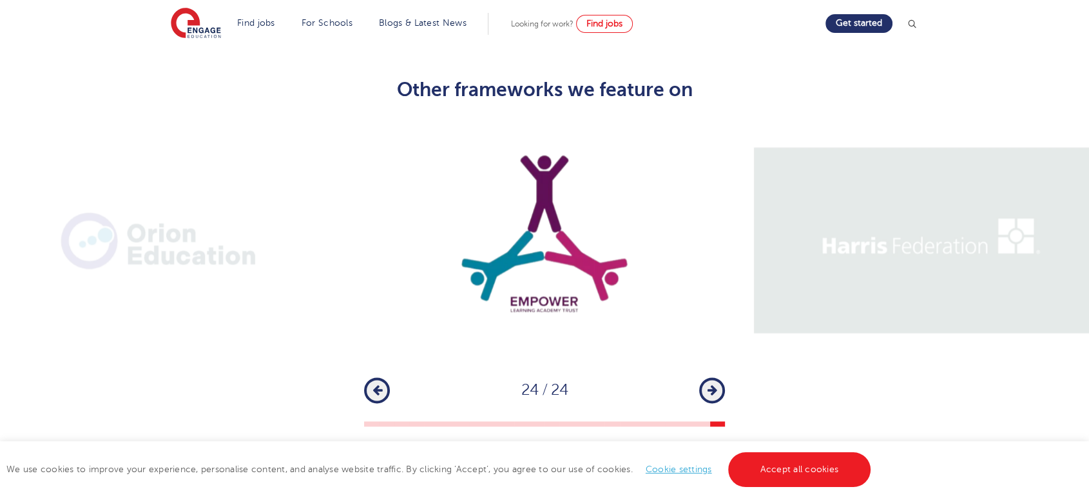
click at [717, 377] on button "Next" at bounding box center [712, 390] width 26 height 26
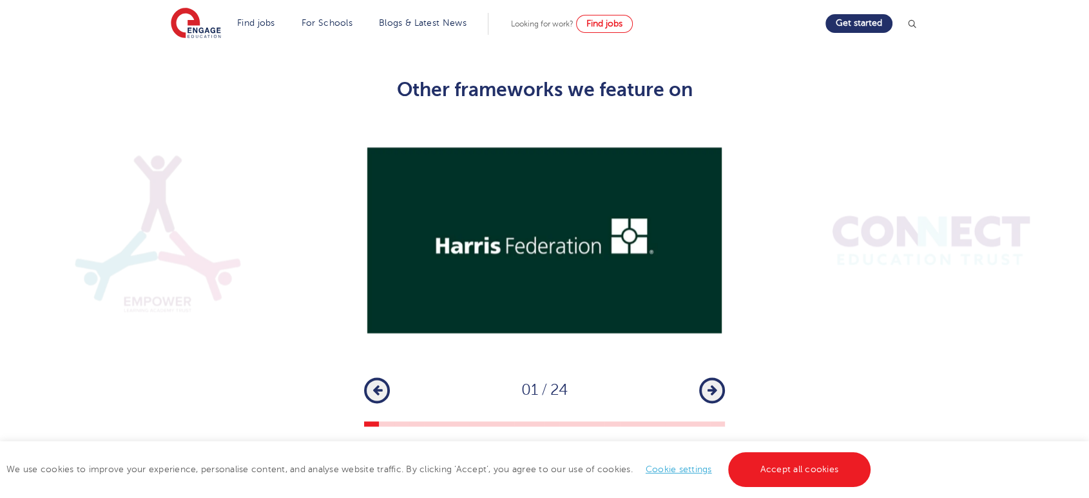
click at [717, 377] on button "Next" at bounding box center [712, 390] width 26 height 26
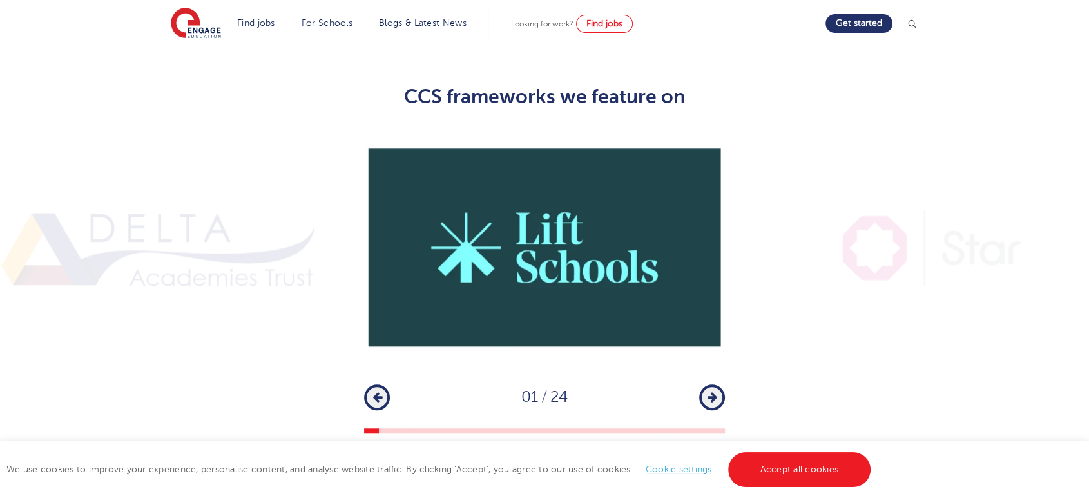
scroll to position [931, 0]
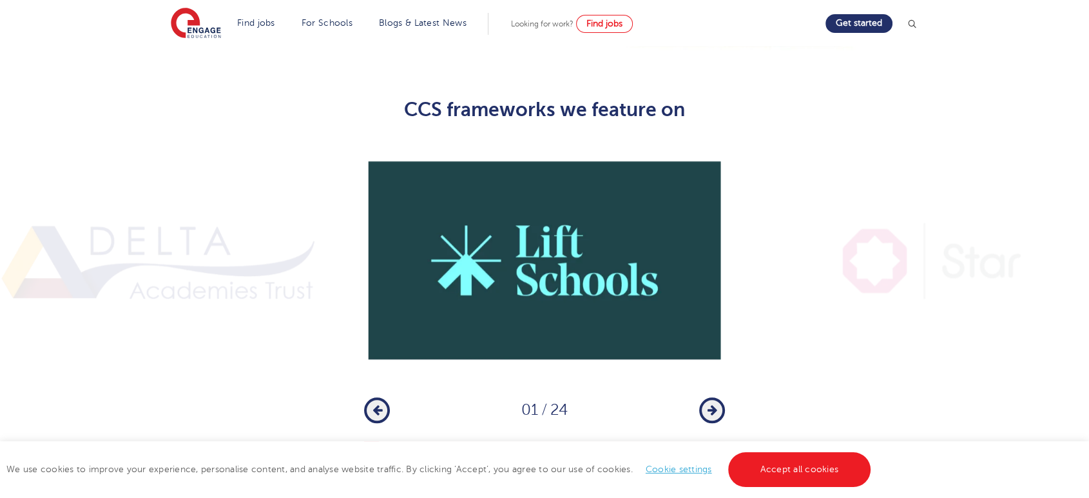
click at [708, 404] on icon "button" at bounding box center [713, 410] width 10 height 12
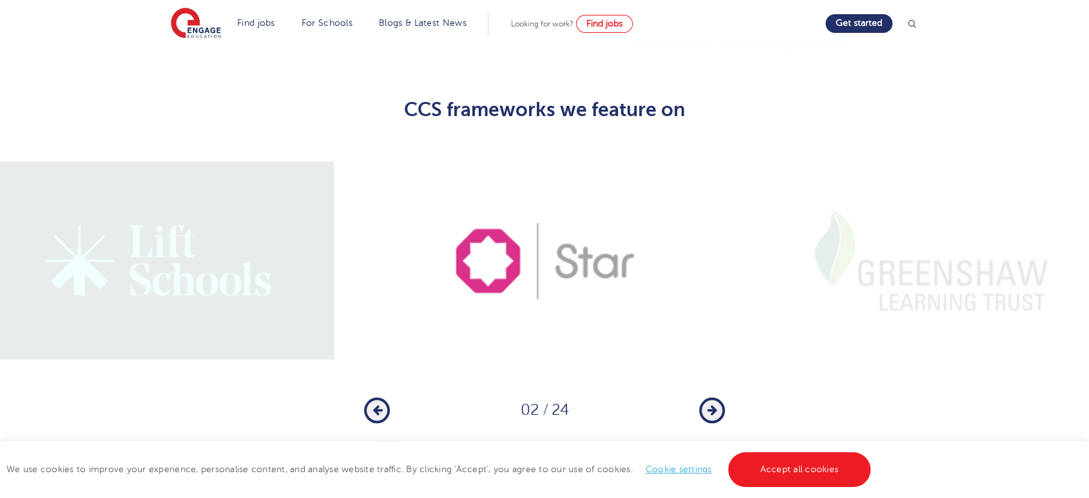
click at [725, 391] on div "1 2 3 4 5 6 7 8 9 10 11 12 13 14 15 16 17 18 19 20 21 22 23 24 Previous 02 / 24…" at bounding box center [544, 293] width 1089 height 307
click at [714, 404] on icon "button" at bounding box center [713, 410] width 10 height 12
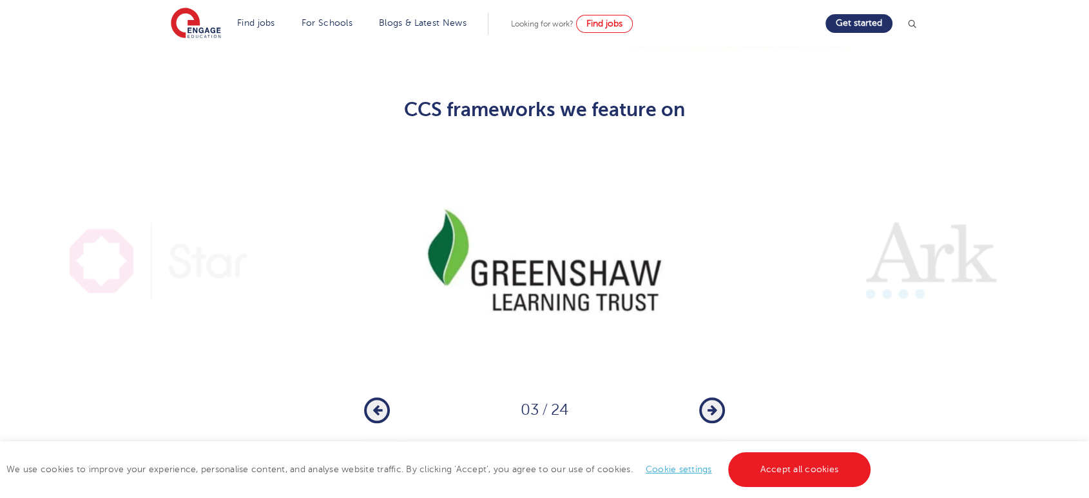
click at [708, 397] on button "Next" at bounding box center [712, 410] width 26 height 26
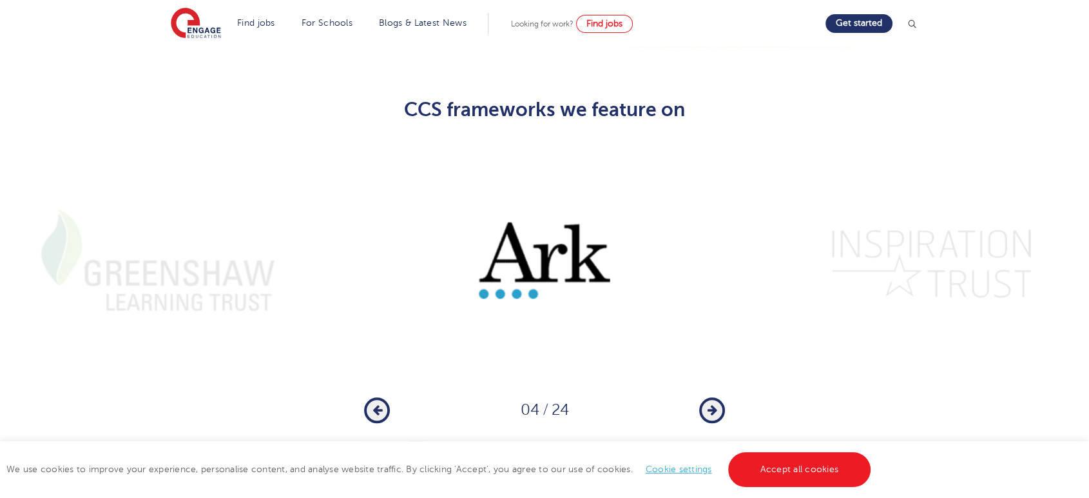
click at [723, 397] on button "Next" at bounding box center [712, 410] width 26 height 26
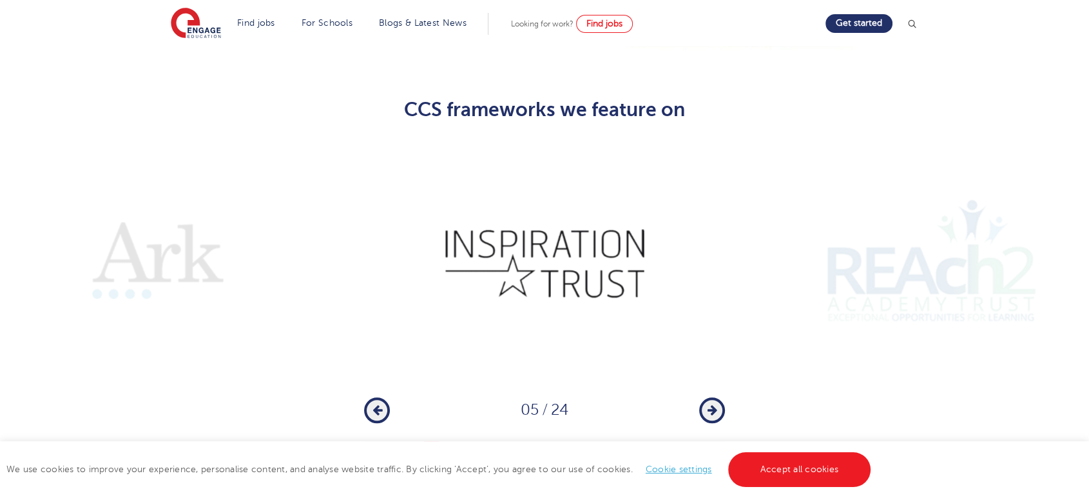
click at [716, 397] on button "Next" at bounding box center [712, 410] width 26 height 26
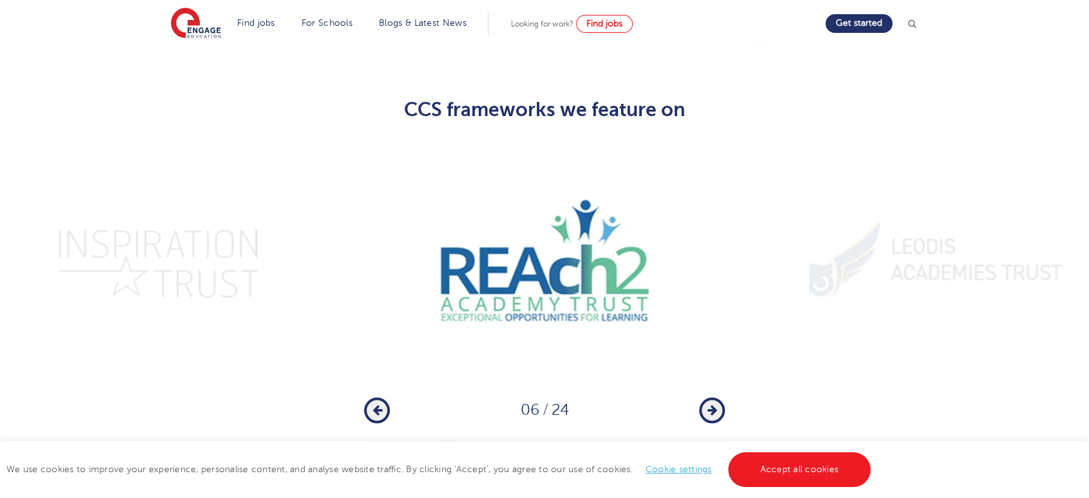
click at [716, 397] on button "Next" at bounding box center [712, 410] width 26 height 26
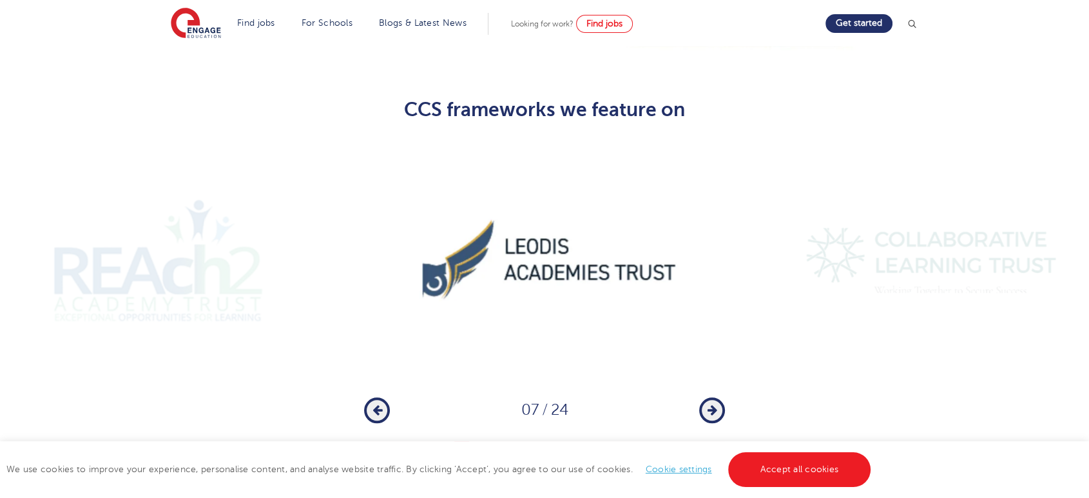
click at [727, 384] on div "1 2 3 4 5 6 7 8 9 10 11 12 13 14 15 16 17 18 19 20 21 22 23 24 Previous 07 / 24…" at bounding box center [544, 293] width 1089 height 307
click at [723, 397] on button "Next" at bounding box center [712, 410] width 26 height 26
